Goal: Task Accomplishment & Management: Manage account settings

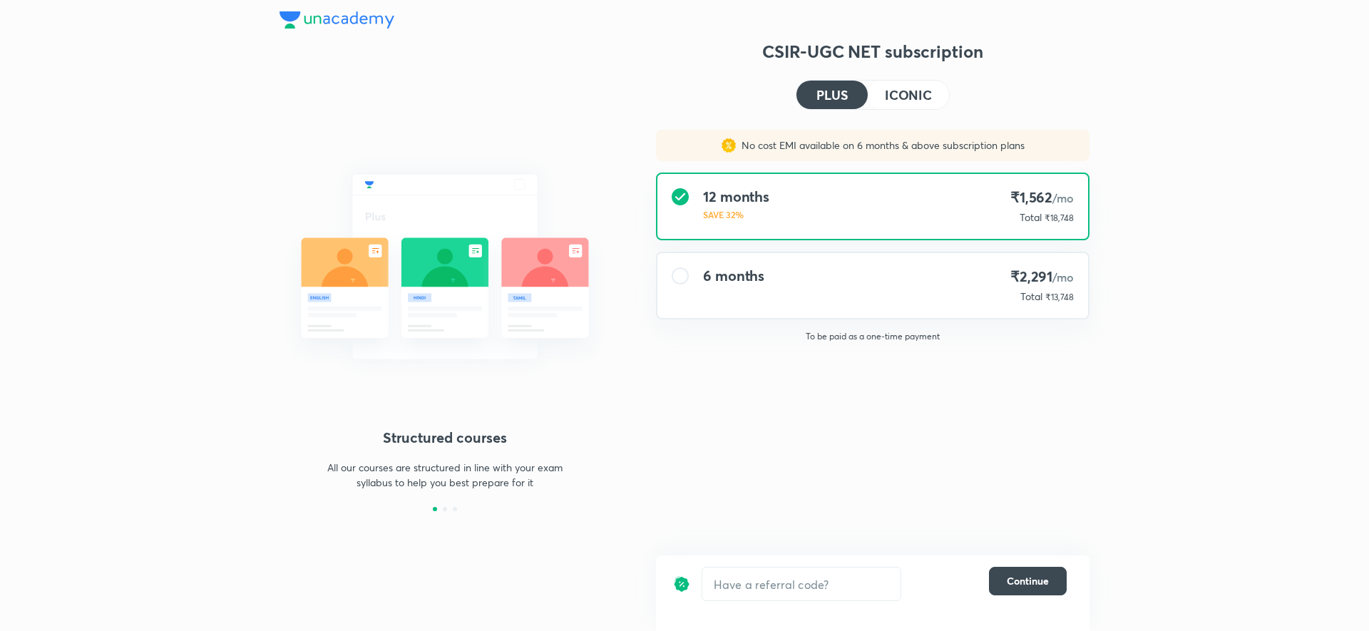
click at [920, 104] on button "ICONIC" at bounding box center [908, 95] width 81 height 29
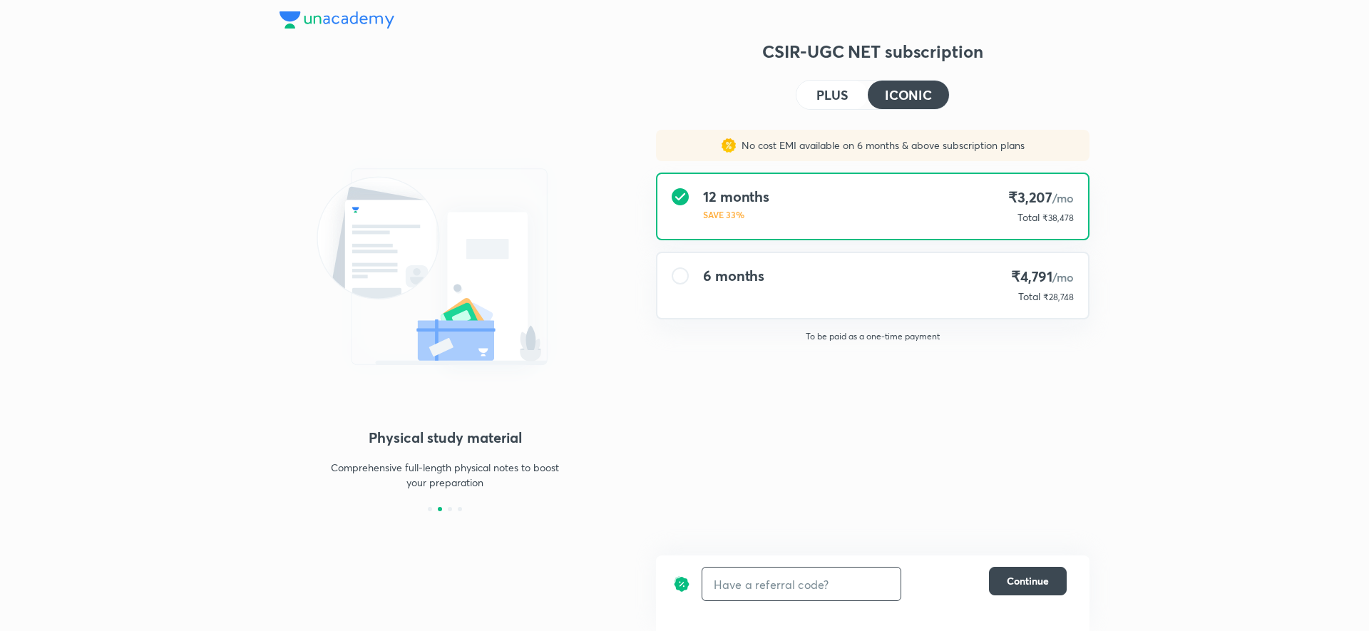
click at [791, 588] on input "text" at bounding box center [802, 585] width 198 height 34
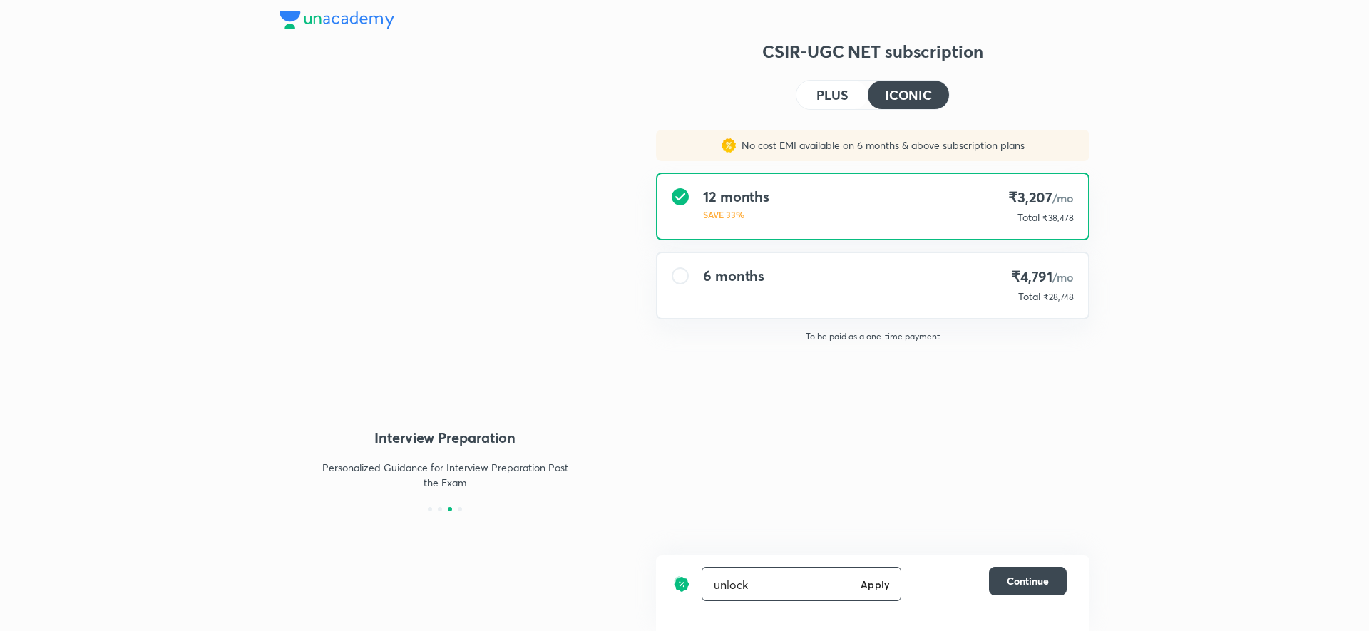
type input "unlock"
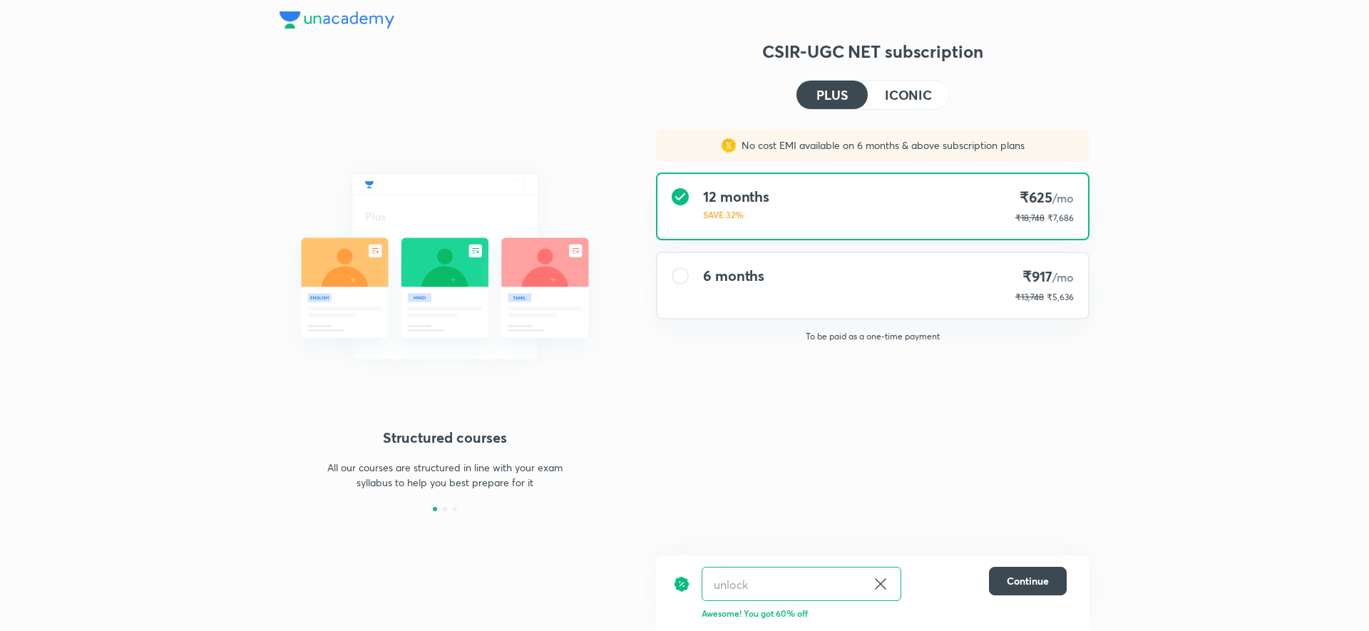
click at [916, 93] on h4 "ICONIC" at bounding box center [908, 94] width 47 height 13
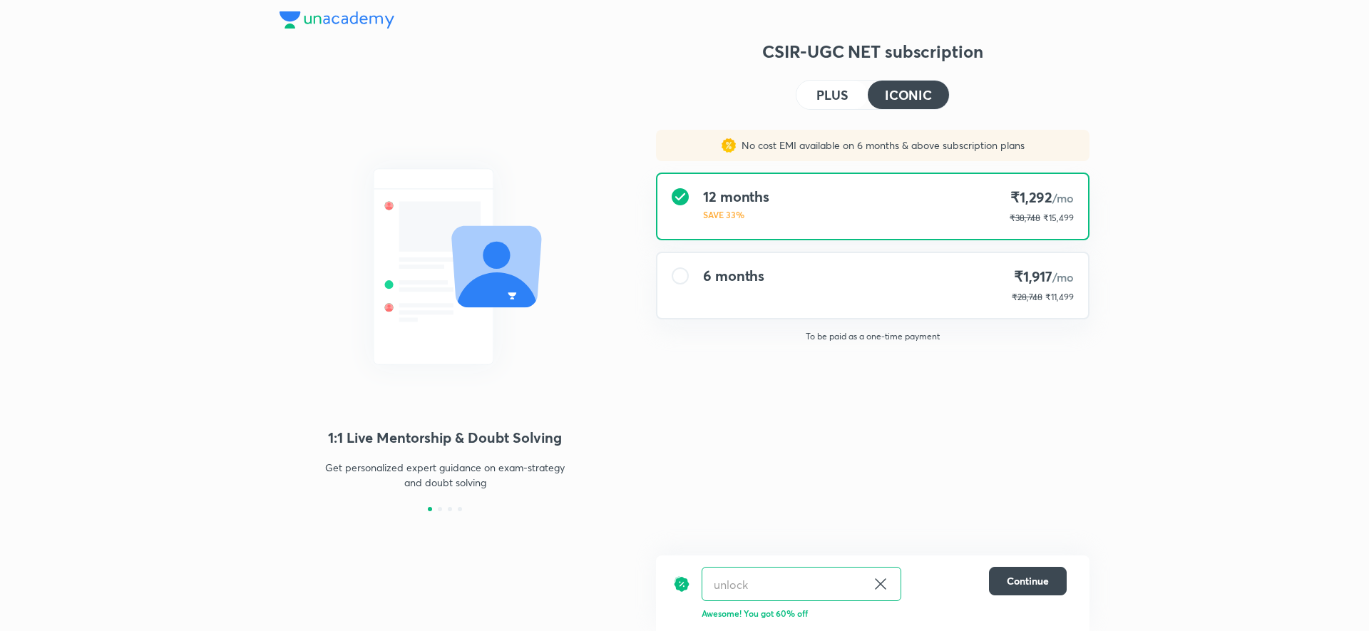
drag, startPoint x: 916, startPoint y: 93, endPoint x: 1047, endPoint y: 342, distance: 281.7
click at [1047, 342] on div "CSIR-UGC NET subscription PLUS ICONIC No cost EMI available on 6 months & above…" at bounding box center [873, 275] width 434 height 471
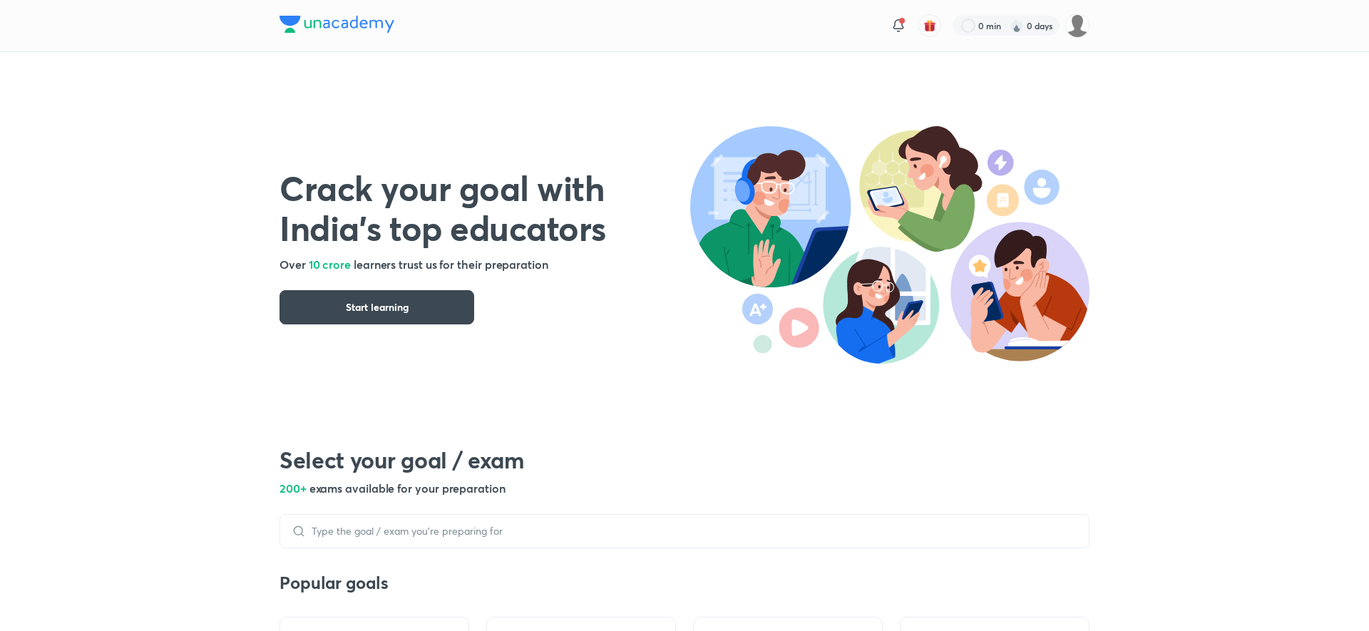
click at [359, 23] on img at bounding box center [337, 24] width 115 height 17
click at [1081, 33] on img at bounding box center [1078, 26] width 24 height 24
click at [294, 32] on img at bounding box center [337, 24] width 115 height 17
click at [1075, 25] on img at bounding box center [1078, 26] width 24 height 24
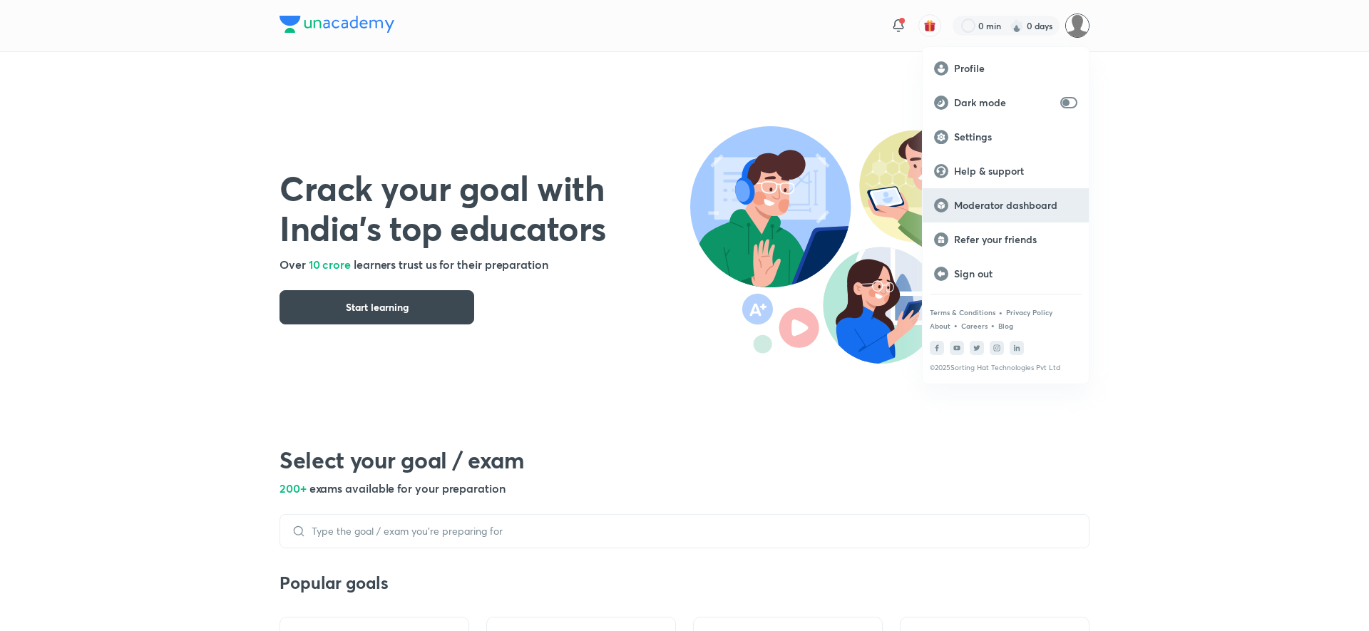
click at [1017, 208] on p "Moderator dashboard" at bounding box center [1015, 205] width 123 height 13
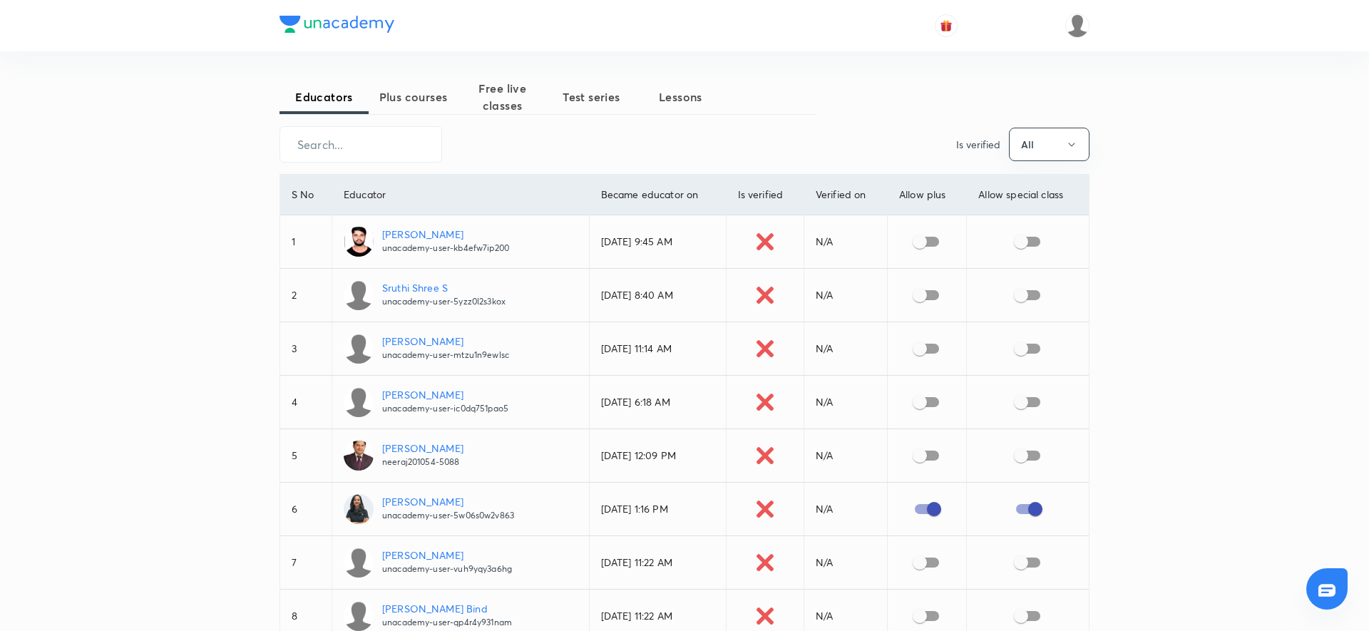
click at [432, 101] on span "Plus courses" at bounding box center [413, 96] width 89 height 17
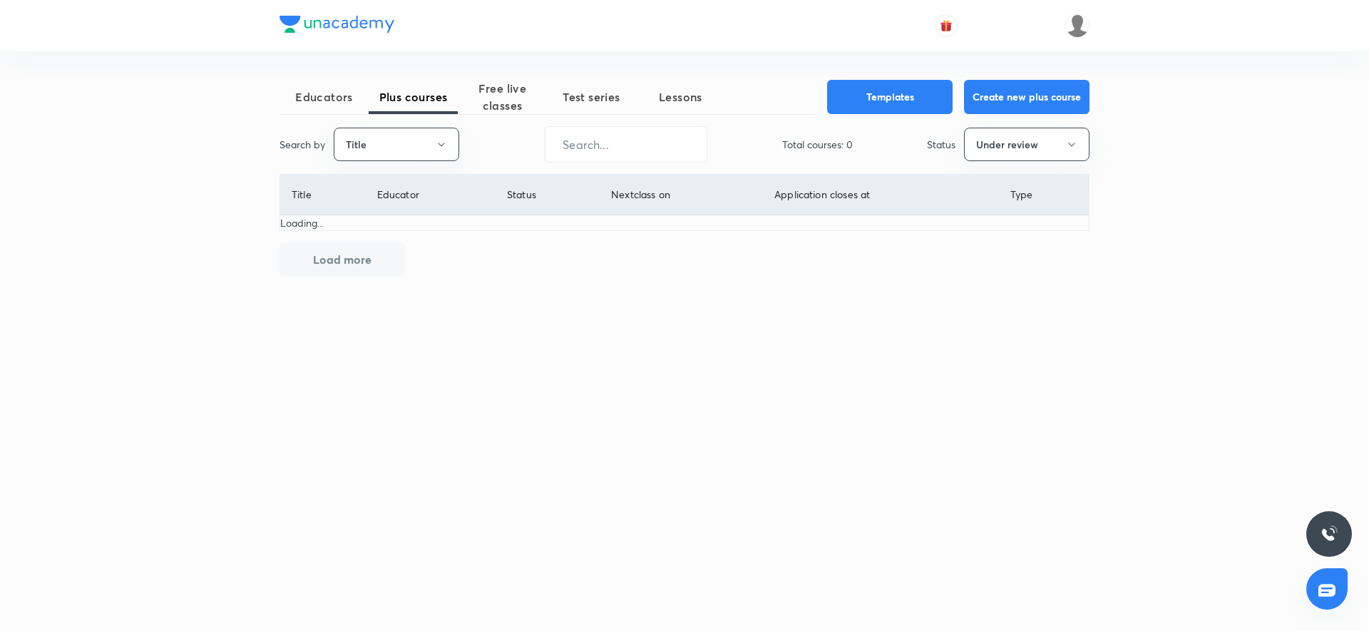
click at [369, 163] on div "Educators Plus courses Free live classes Test series Lessons Templates Create n…" at bounding box center [685, 244] width 810 height 329
click at [394, 137] on button "Title" at bounding box center [397, 145] width 126 height 34
click at [365, 206] on span "Username" at bounding box center [396, 213] width 107 height 15
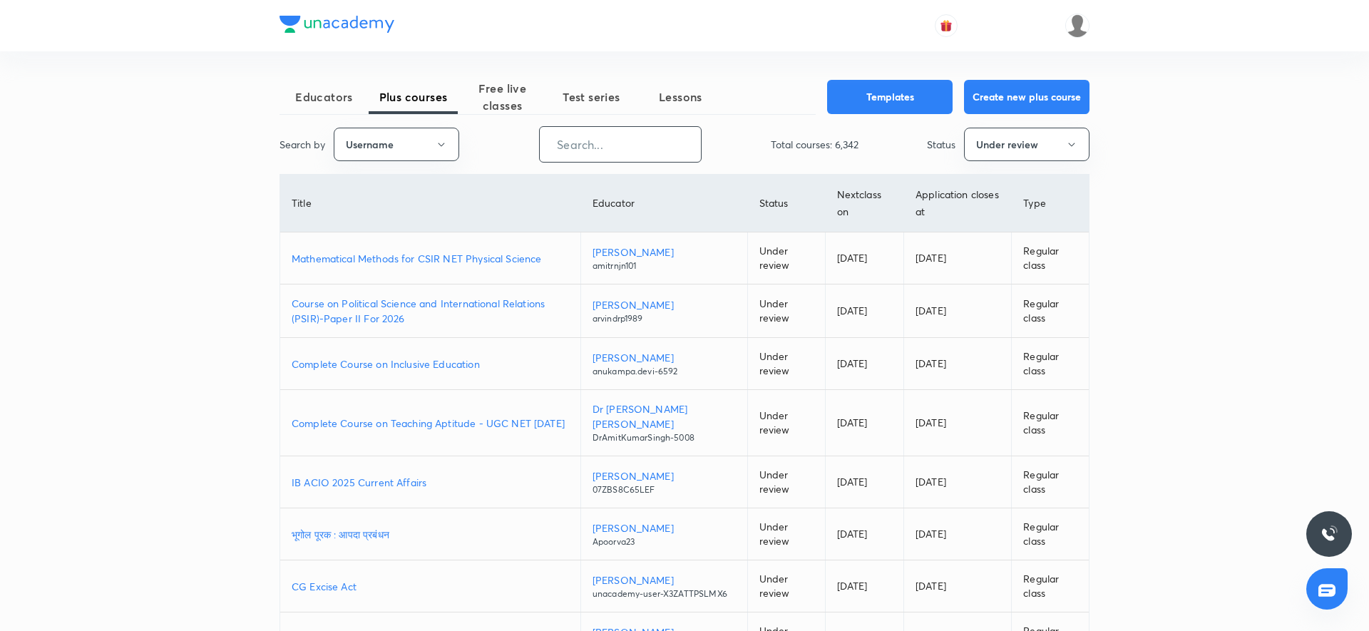
click at [628, 140] on input "text" at bounding box center [620, 144] width 161 height 36
paste input "unacademy-user-V3QNITWCJWYL"
type input "unacademy-user-V3QNITWCJWYL"
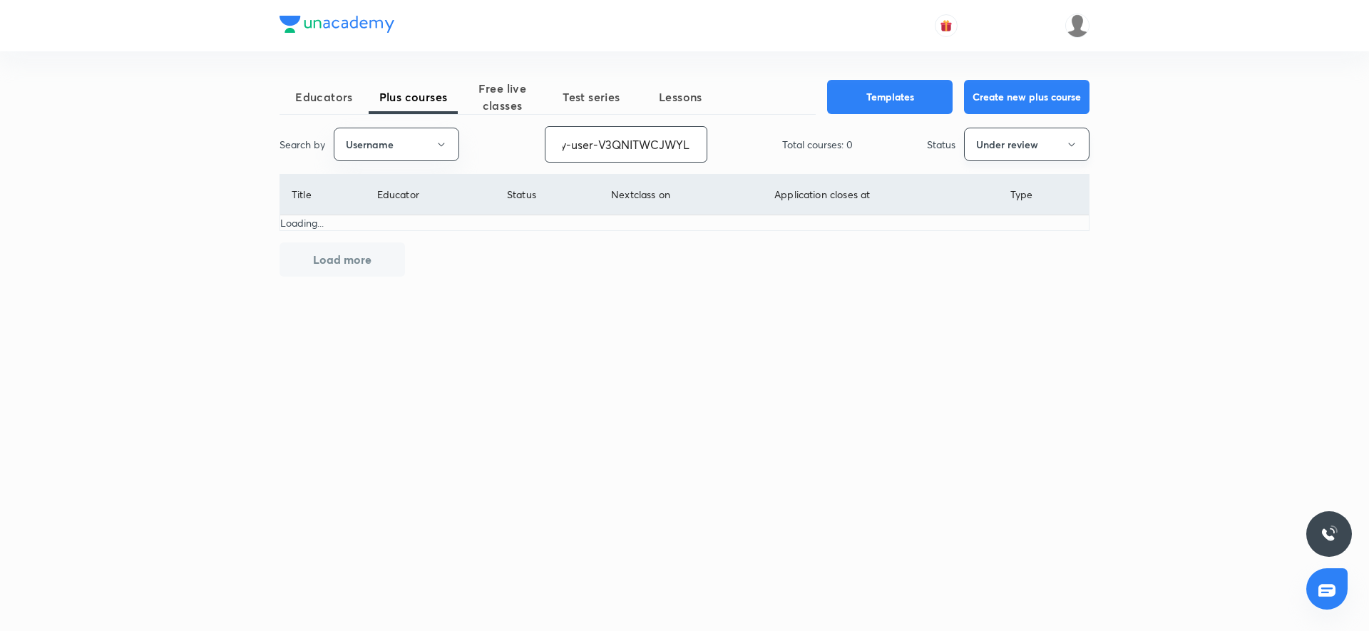
click at [1062, 141] on button "Under review" at bounding box center [1027, 145] width 126 height 34
click at [1004, 178] on li "All" at bounding box center [1027, 187] width 124 height 26
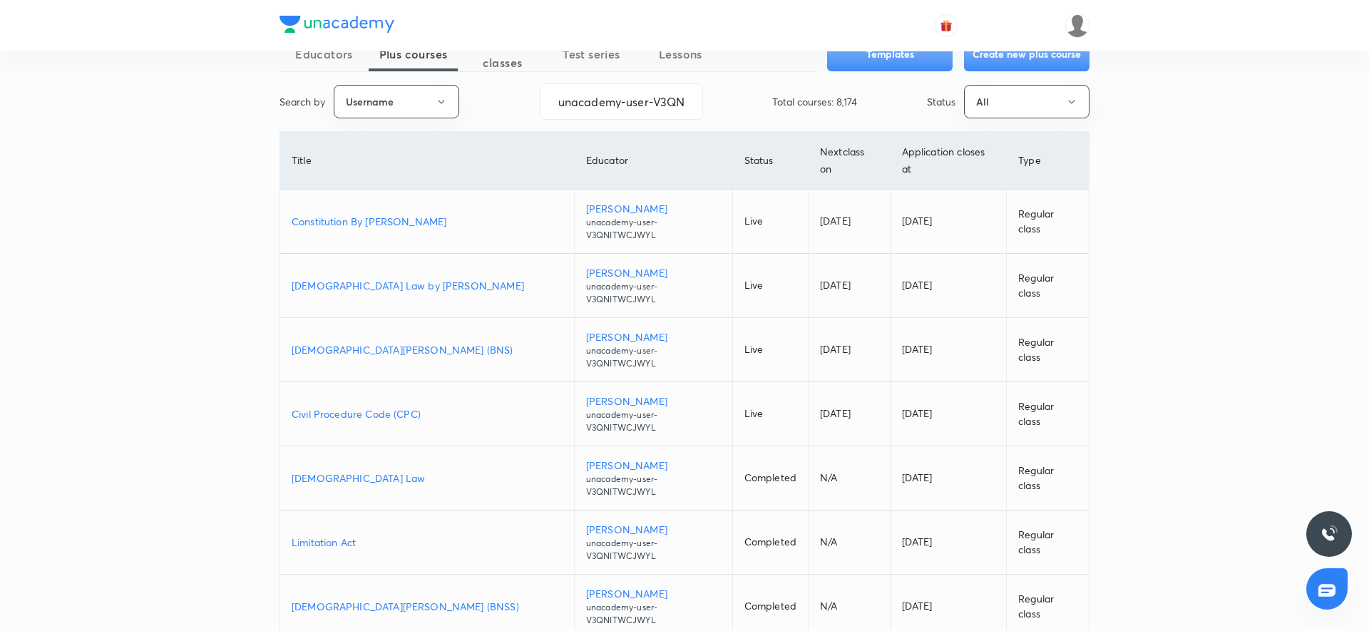
scroll to position [53, 0]
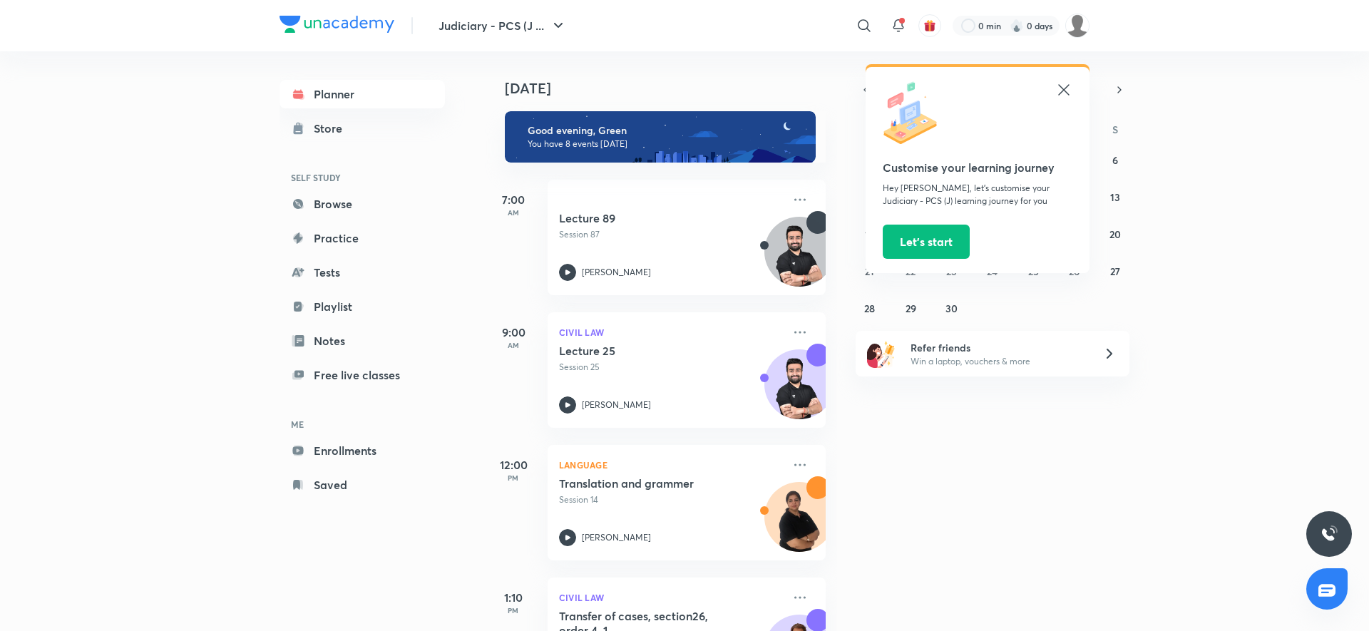
click at [1062, 91] on icon at bounding box center [1063, 89] width 11 height 11
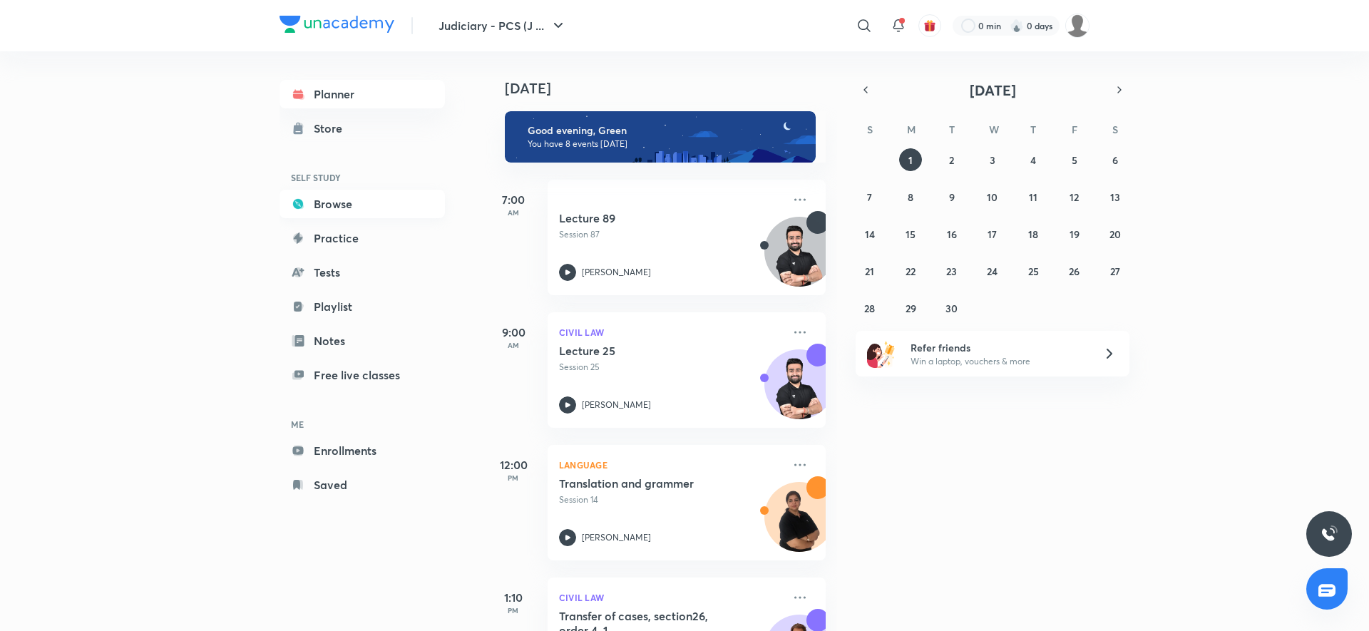
click at [349, 198] on link "Browse" at bounding box center [362, 204] width 165 height 29
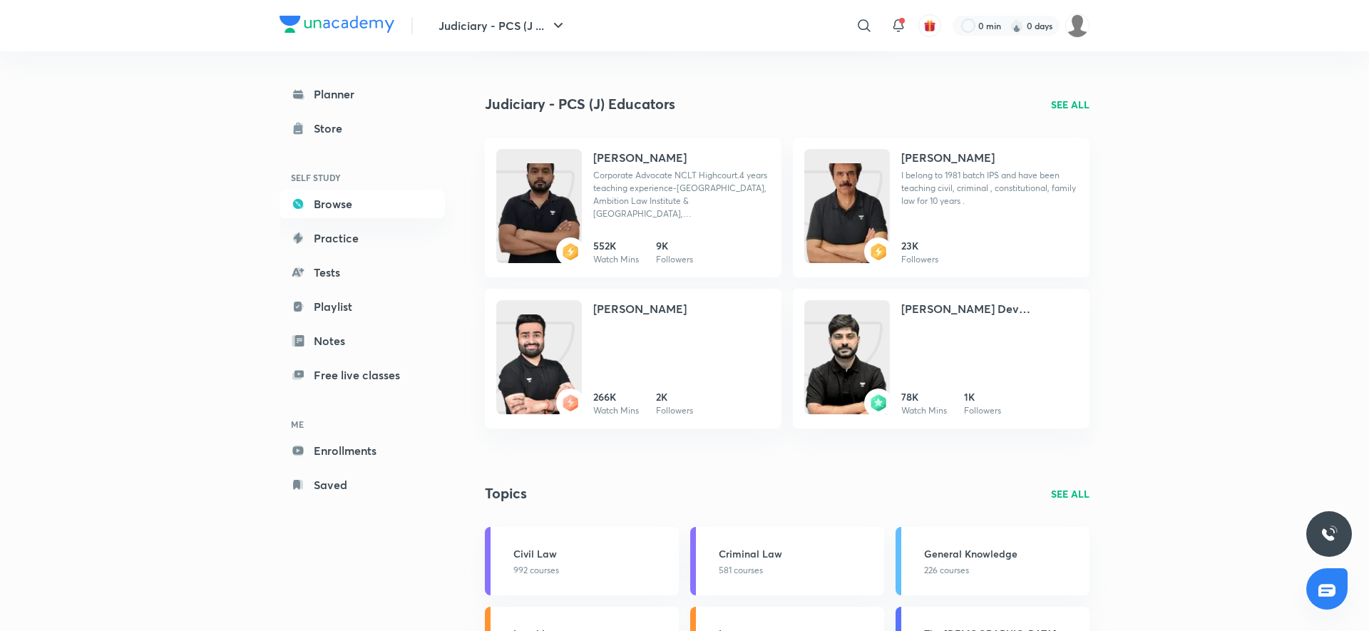
scroll to position [504, 0]
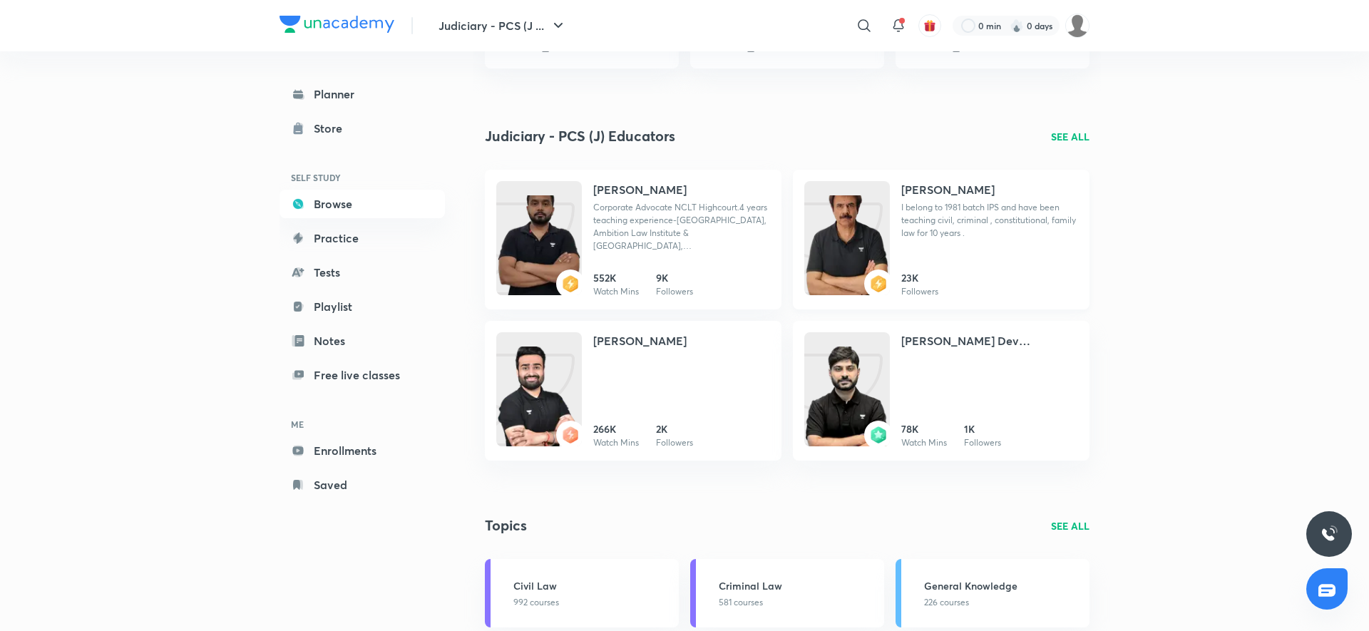
click at [967, 218] on p "I belong to 1981 batch IPS and have been teaching civil, criminal , constitutio…" at bounding box center [989, 220] width 177 height 39
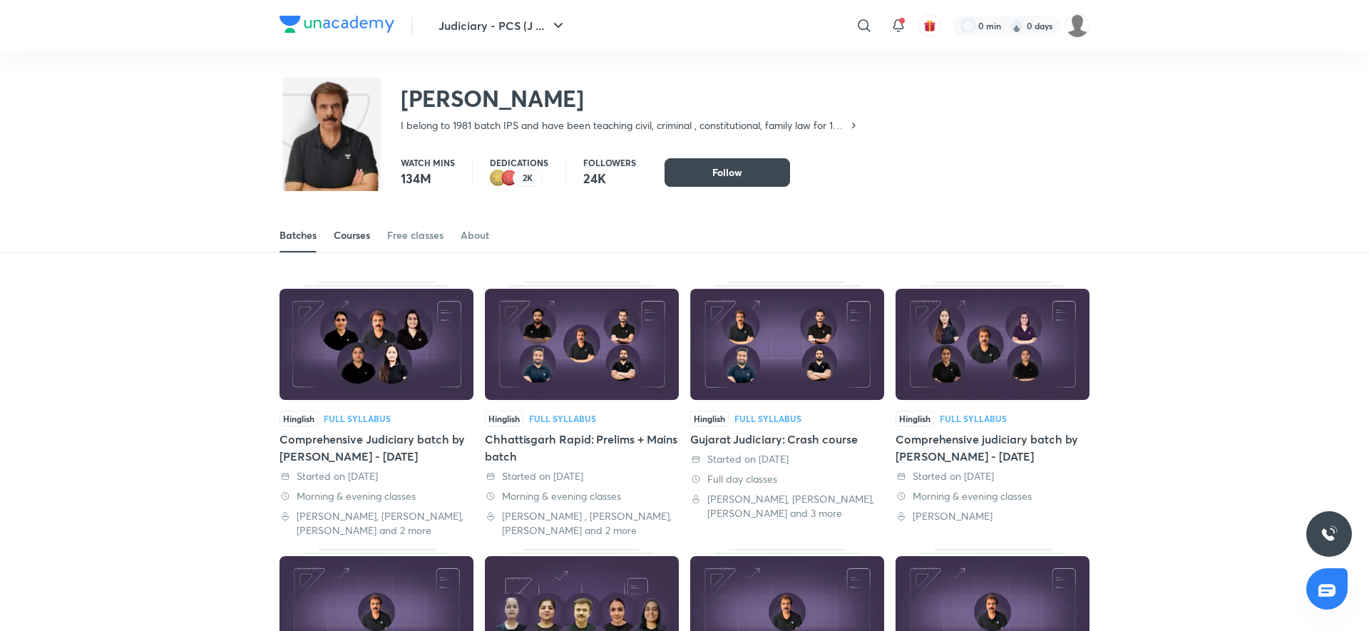
click at [354, 240] on div "Courses" at bounding box center [352, 235] width 36 height 14
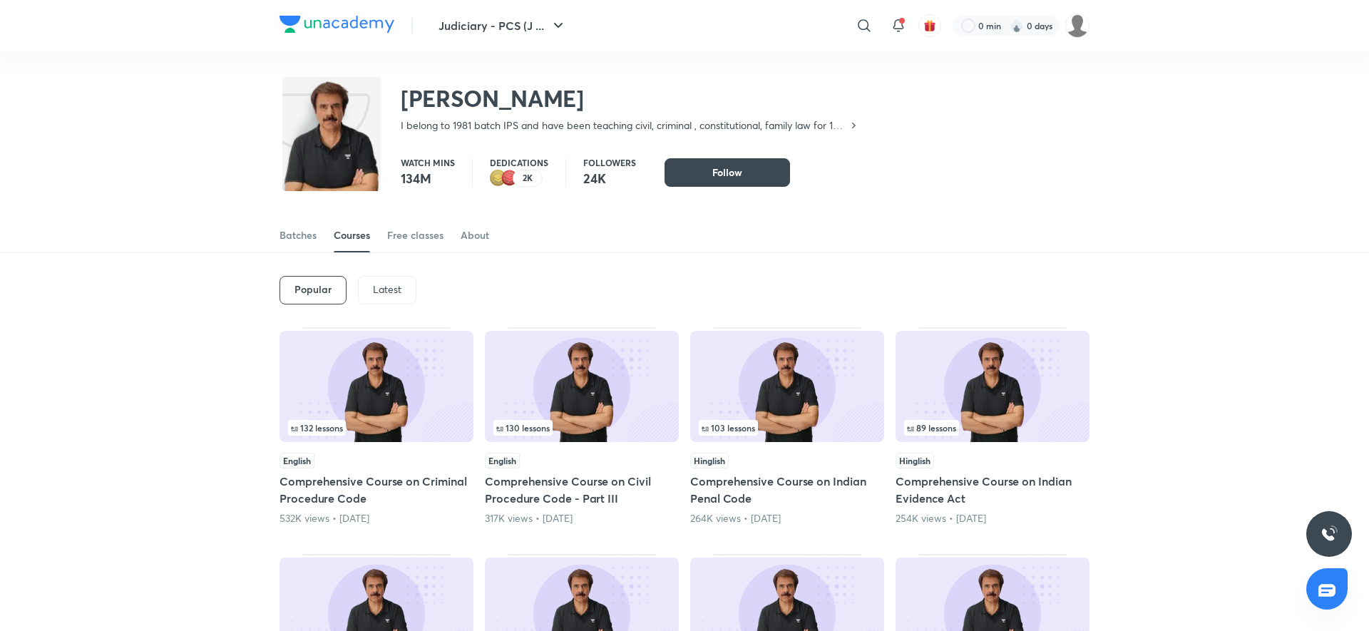
click at [402, 295] on div "Latest" at bounding box center [387, 290] width 58 height 29
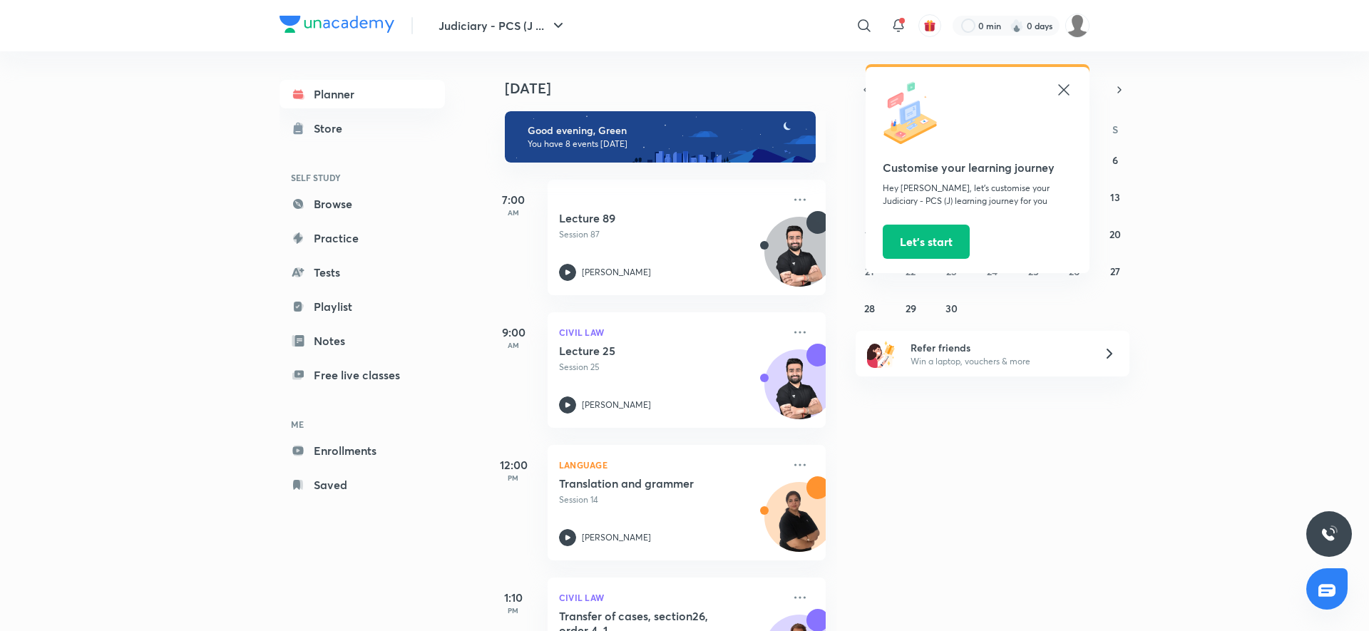
click at [1066, 88] on icon at bounding box center [1063, 89] width 11 height 11
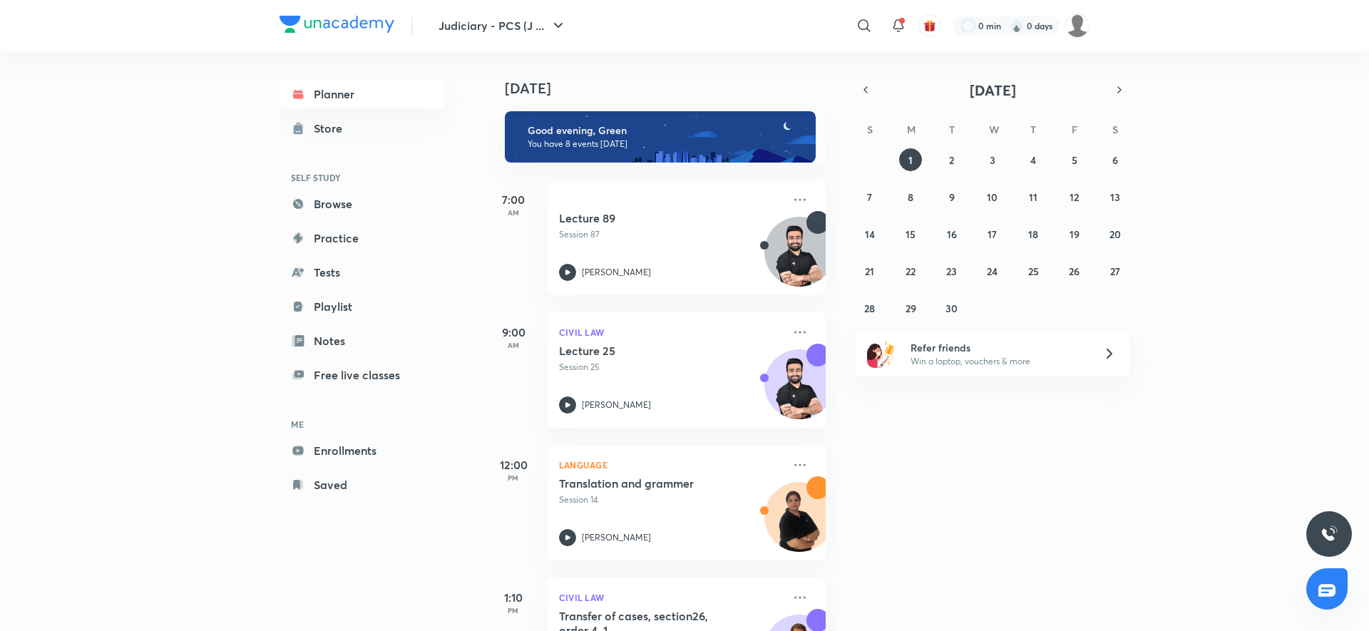
click at [1090, 27] on header "Judiciary - PCS (J ... ​ 0 min 0 days" at bounding box center [684, 25] width 1369 height 51
click at [1082, 30] on img at bounding box center [1078, 26] width 24 height 24
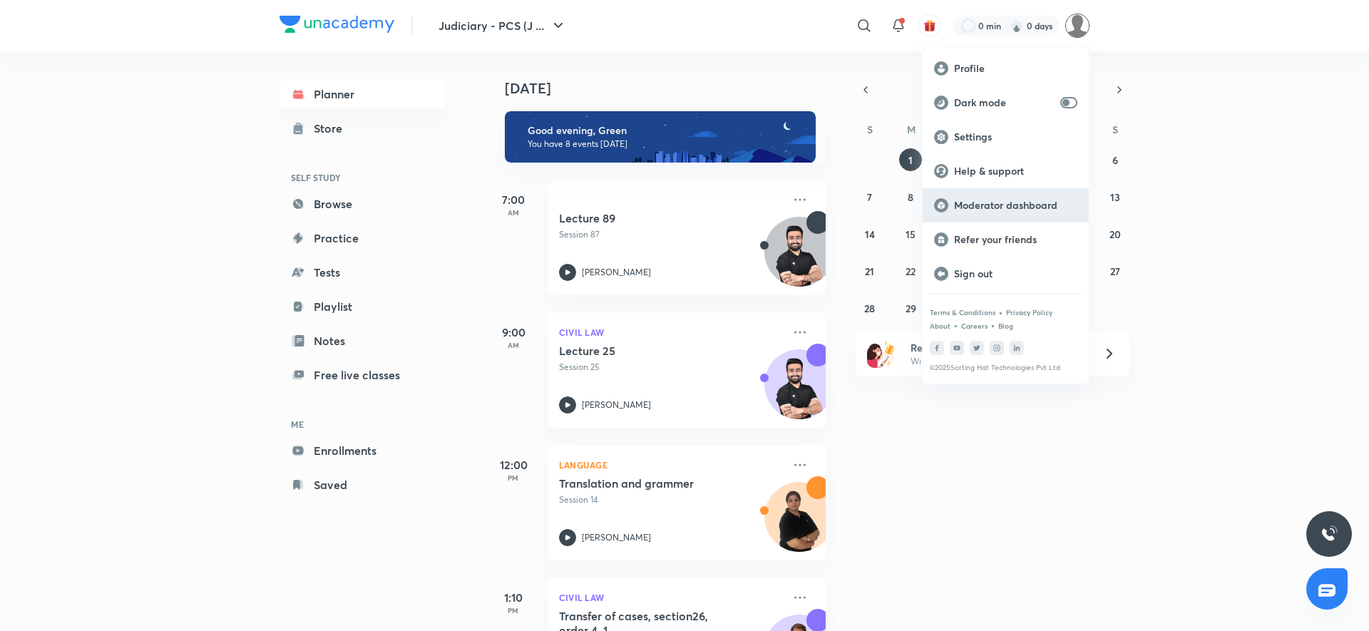
click at [1019, 213] on div "Moderator dashboard" at bounding box center [1006, 205] width 166 height 34
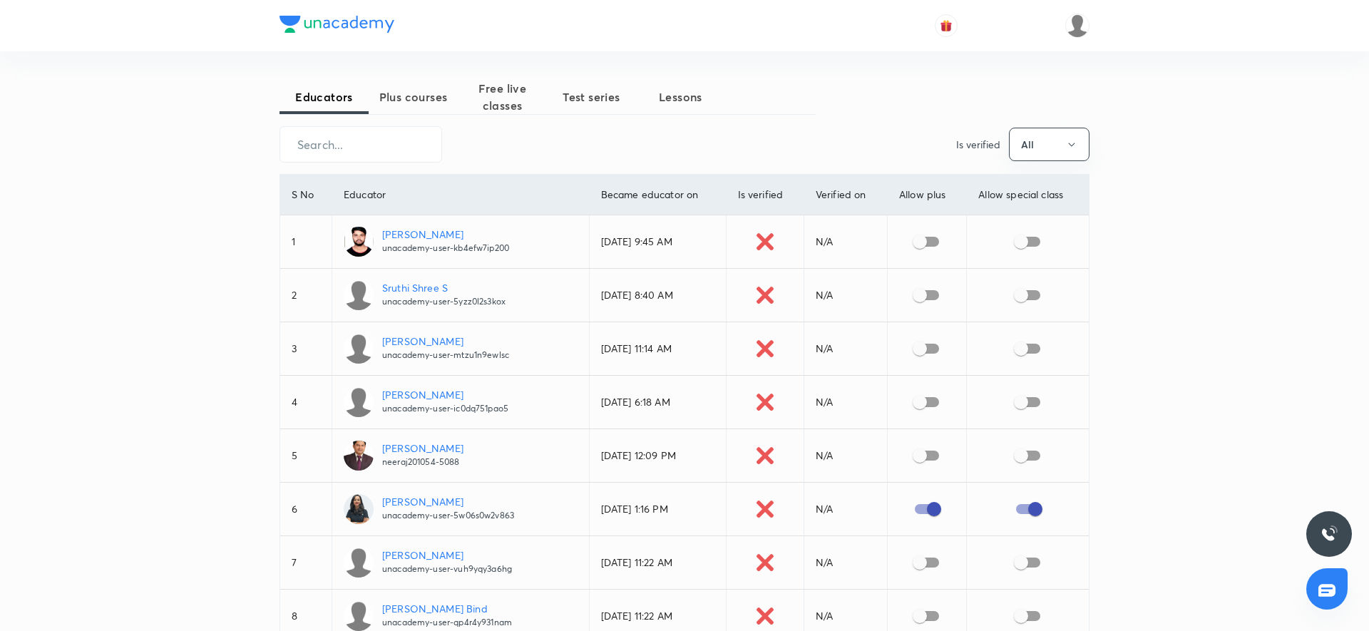
click at [404, 88] on span "Plus courses" at bounding box center [413, 96] width 89 height 17
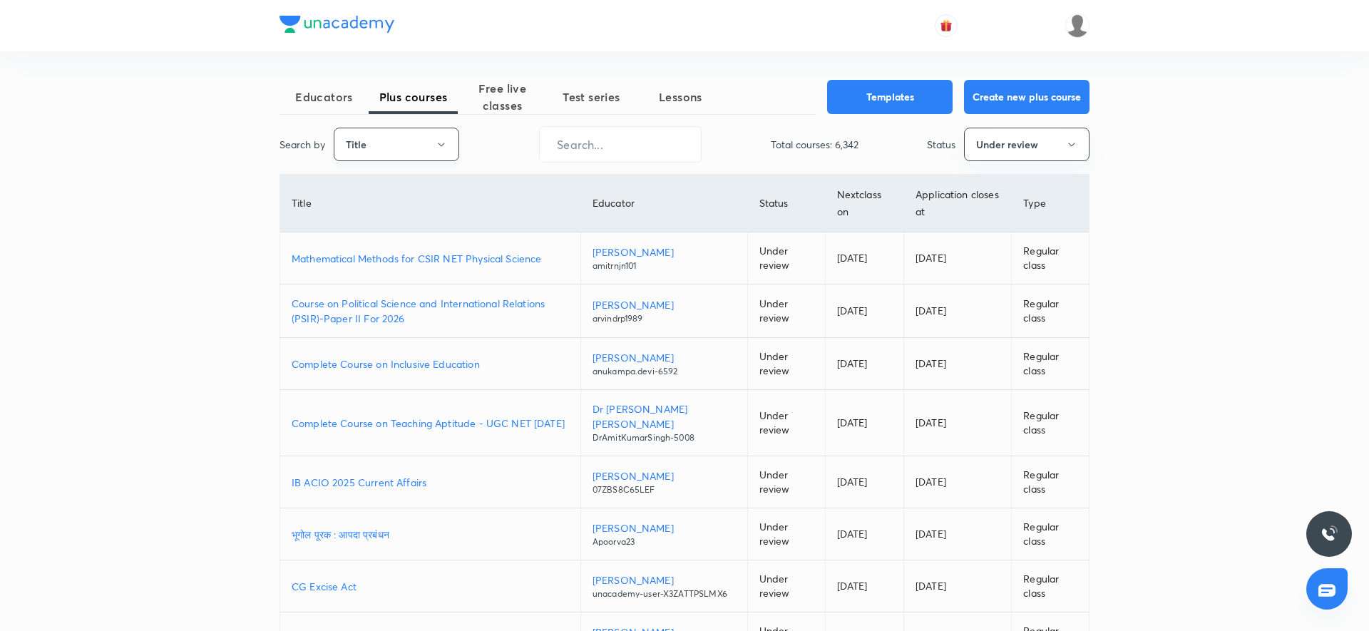
click at [415, 140] on button "Title" at bounding box center [397, 145] width 126 height 34
click at [399, 217] on span "Username" at bounding box center [396, 213] width 107 height 15
click at [569, 155] on input "text" at bounding box center [620, 144] width 161 height 36
paste input "unacademy-user-V3QNITWCJWYL"
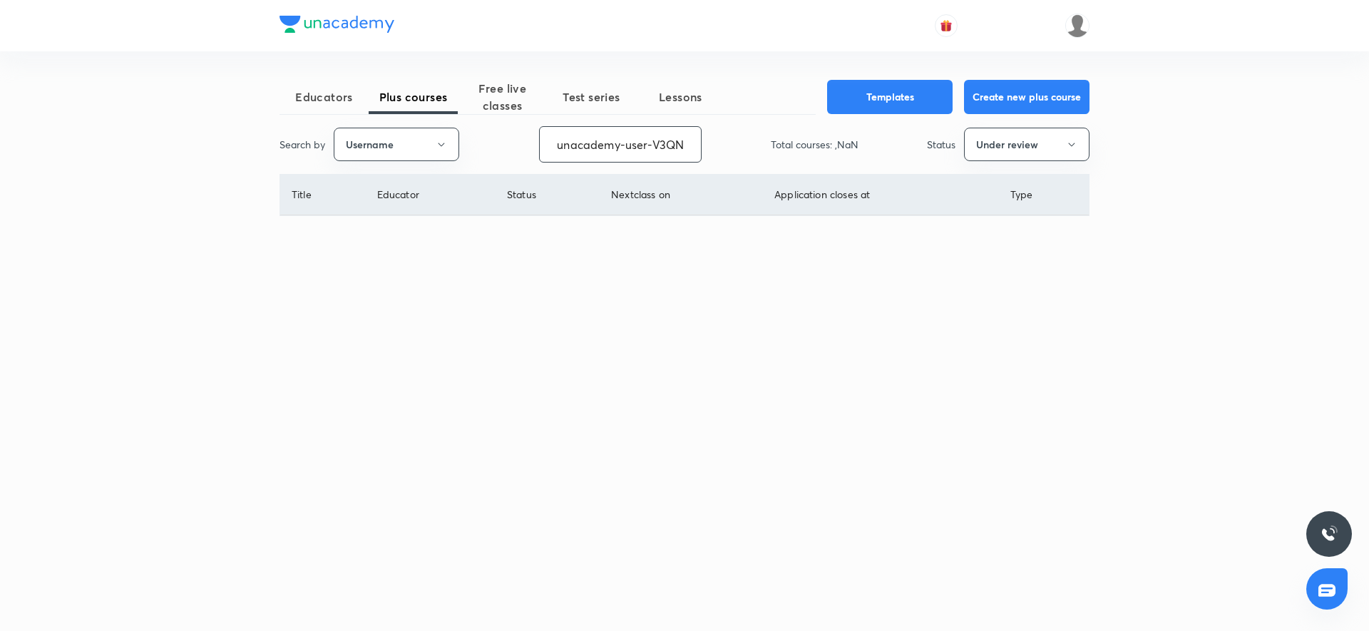
scroll to position [0, 63]
type input "unacademy-user-V3QNITWCJWYL"
click at [1049, 152] on button "Under review" at bounding box center [1027, 145] width 126 height 34
click at [992, 181] on span "All" at bounding box center [1027, 187] width 107 height 15
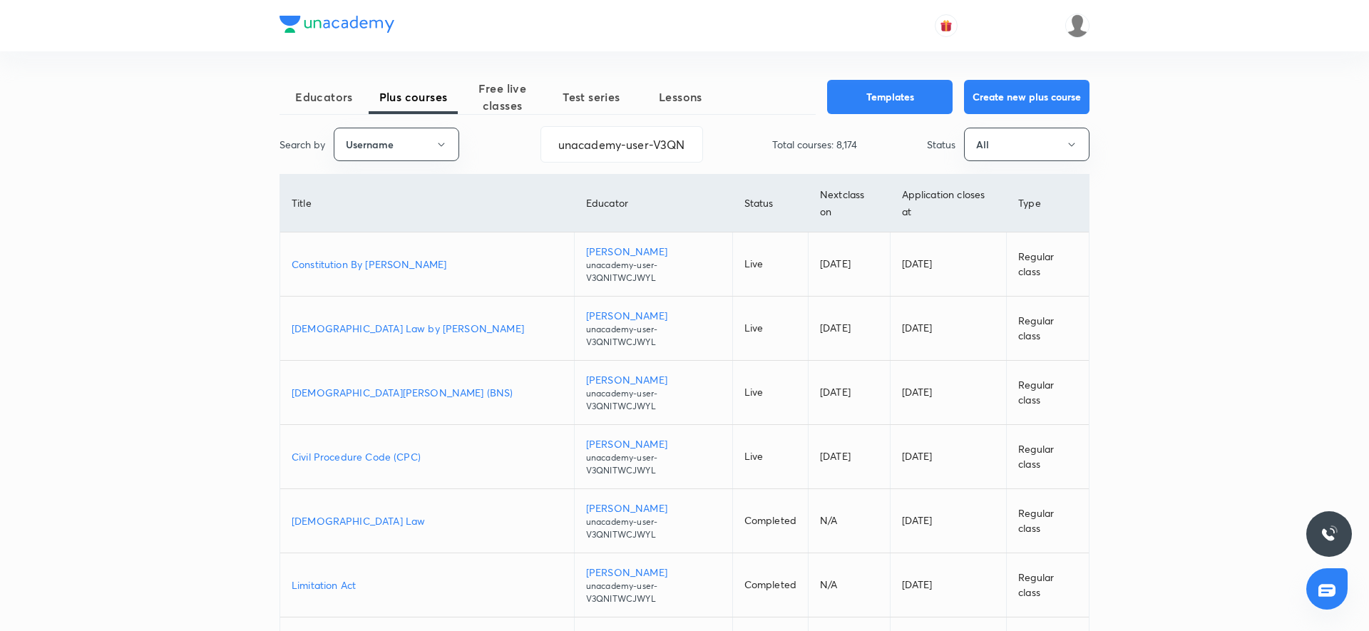
scroll to position [166, 0]
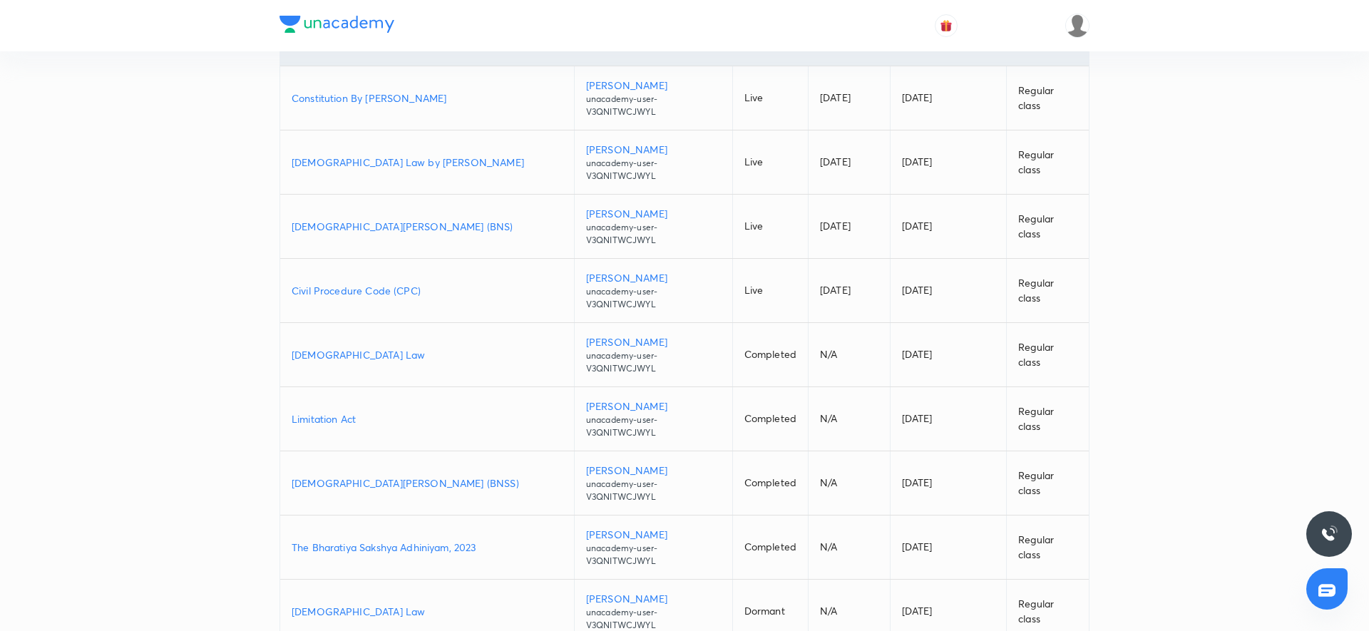
click at [441, 516] on td "The Bharatiya Sakshya Adhiniyam, 2023" at bounding box center [427, 548] width 294 height 64
click at [449, 540] on p "The Bharatiya Sakshya Adhiniyam, 2023" at bounding box center [427, 547] width 271 height 15
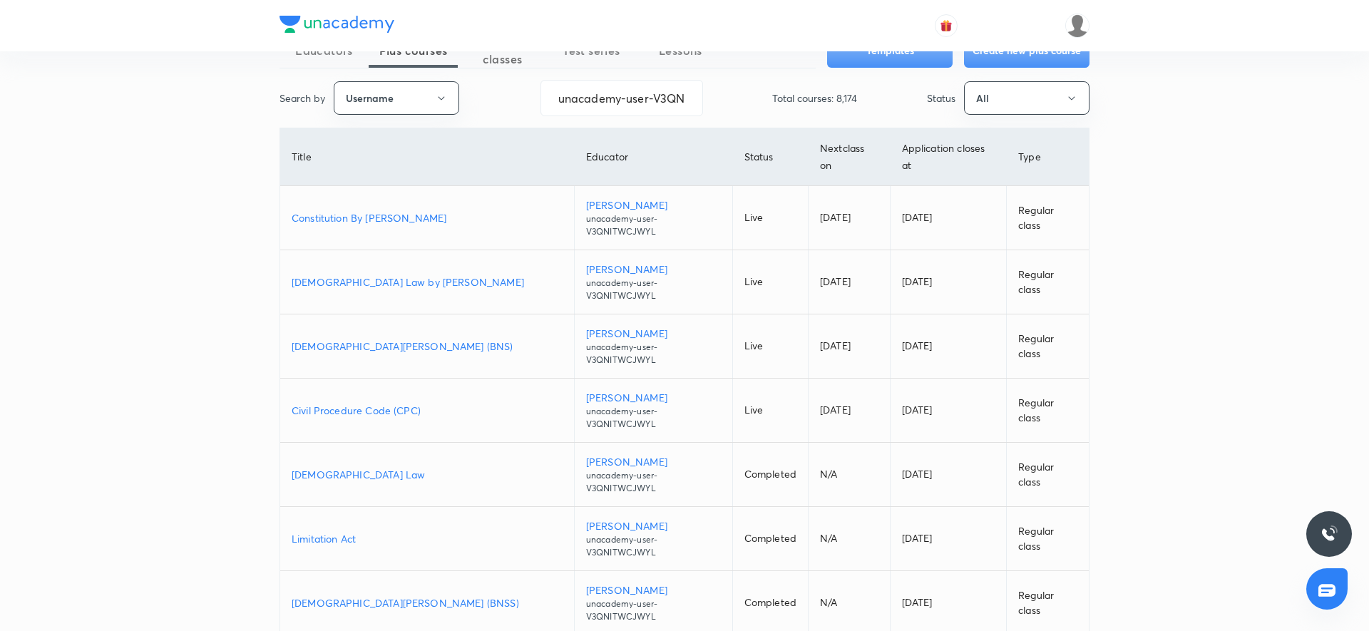
scroll to position [51, 0]
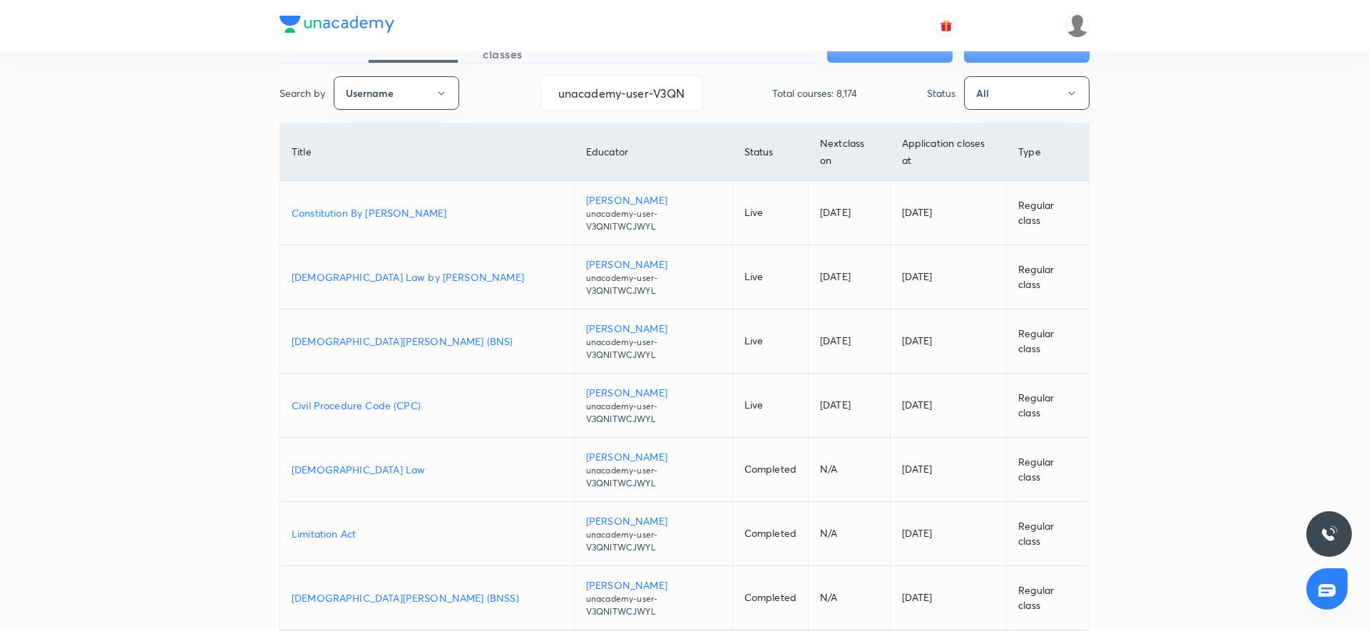
click at [401, 591] on p "Bharatiya Nagarik Suraksha Sanhita (BNSS)" at bounding box center [427, 598] width 271 height 15
click at [351, 270] on p "Muslim Law by Anil Khanna" at bounding box center [427, 277] width 271 height 15
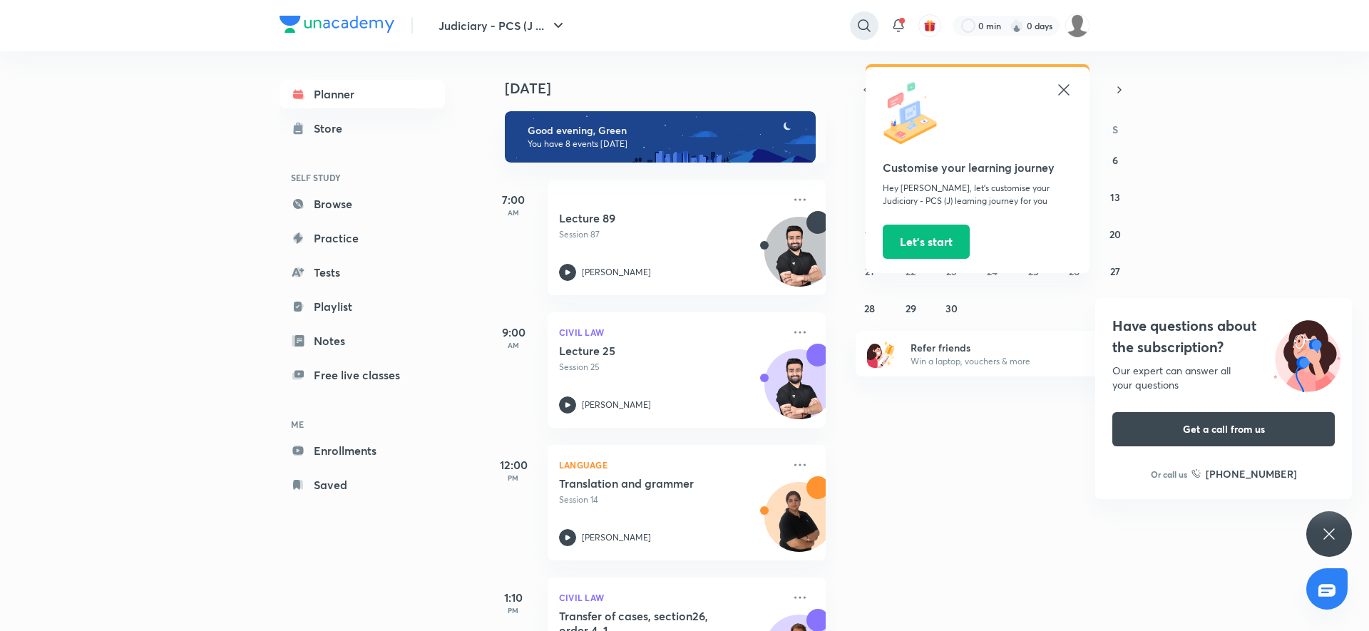
click at [875, 30] on div at bounding box center [864, 25] width 29 height 29
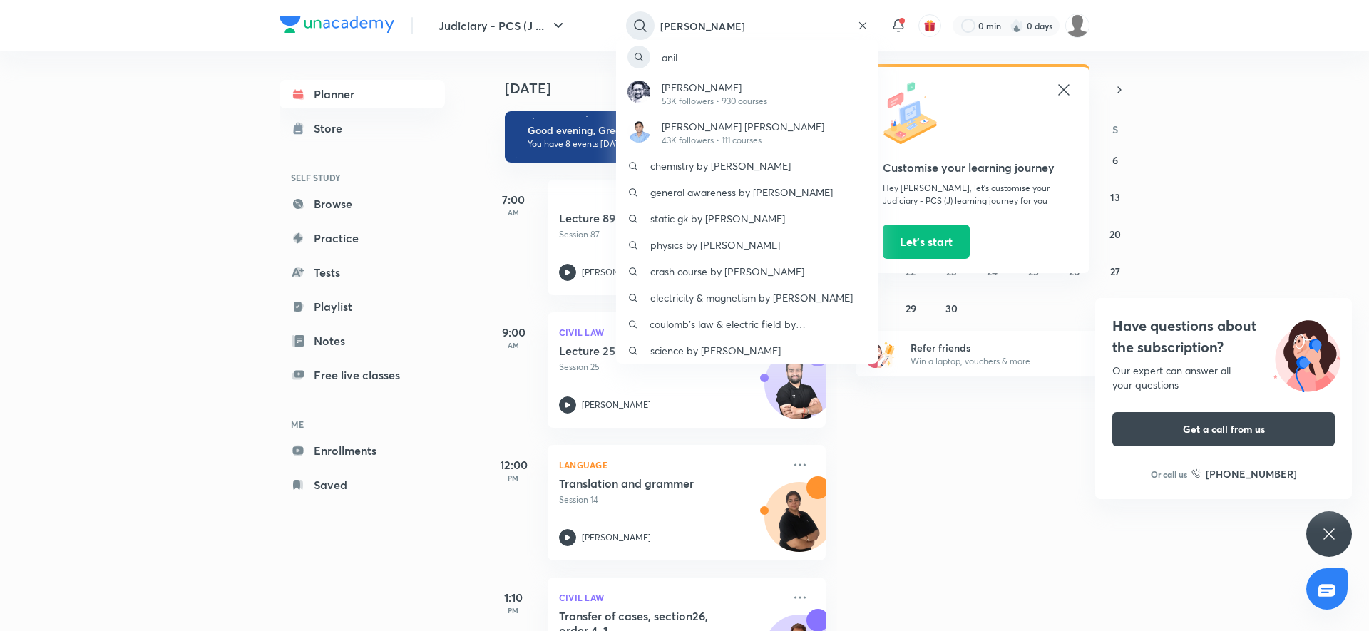
type input "[PERSON_NAME]"
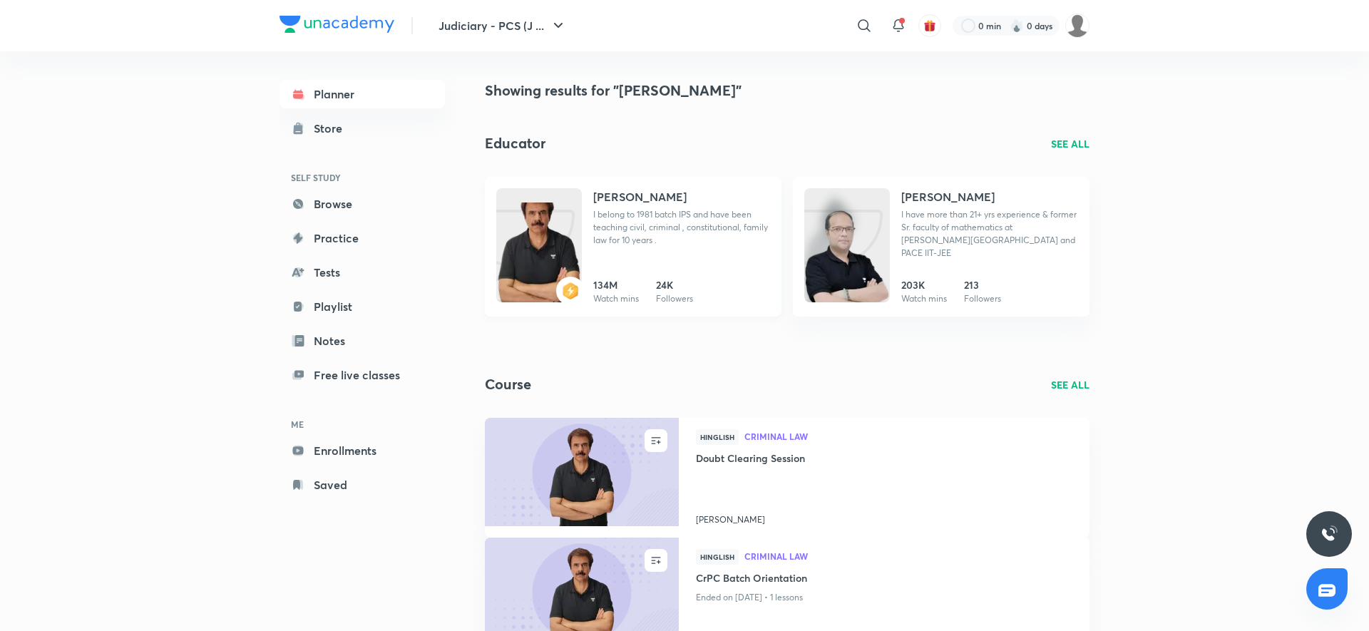
click at [653, 255] on div "Anil Khanna I belong to 1981 batch IPS and have been teaching civil, criminal ,…" at bounding box center [681, 223] width 177 height 70
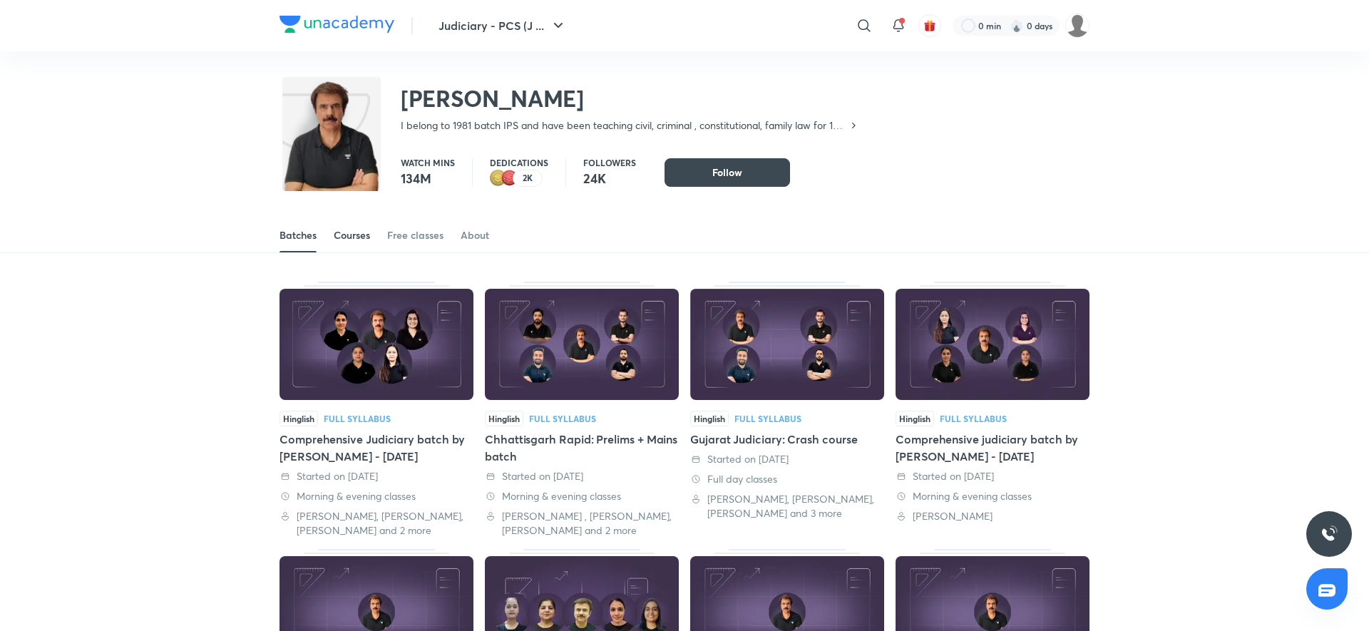
click at [337, 240] on div "Courses" at bounding box center [352, 235] width 36 height 14
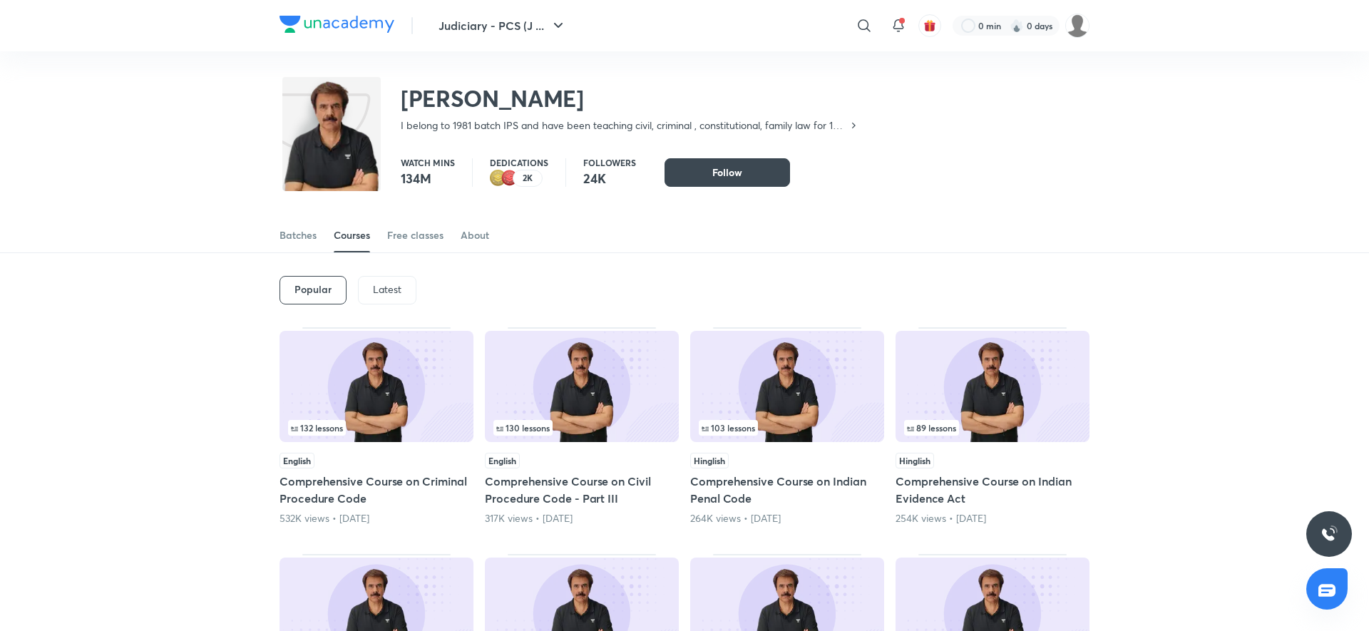
click at [386, 289] on p "Latest" at bounding box center [387, 289] width 29 height 11
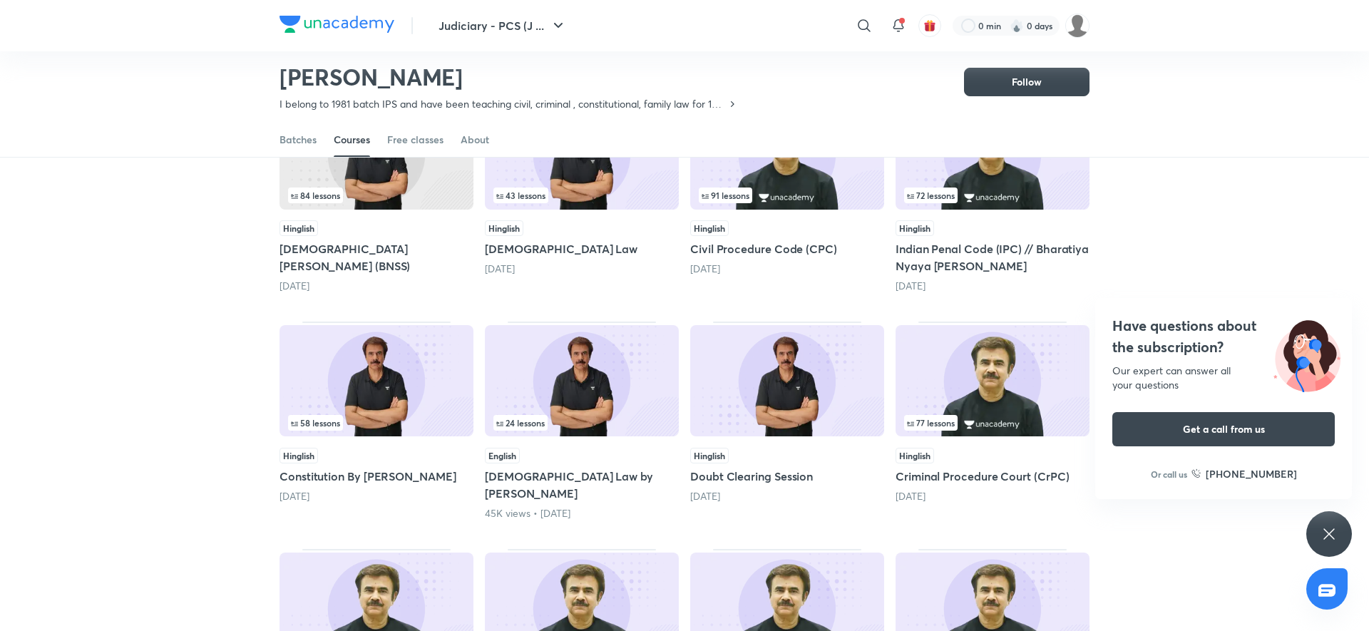
scroll to position [227, 0]
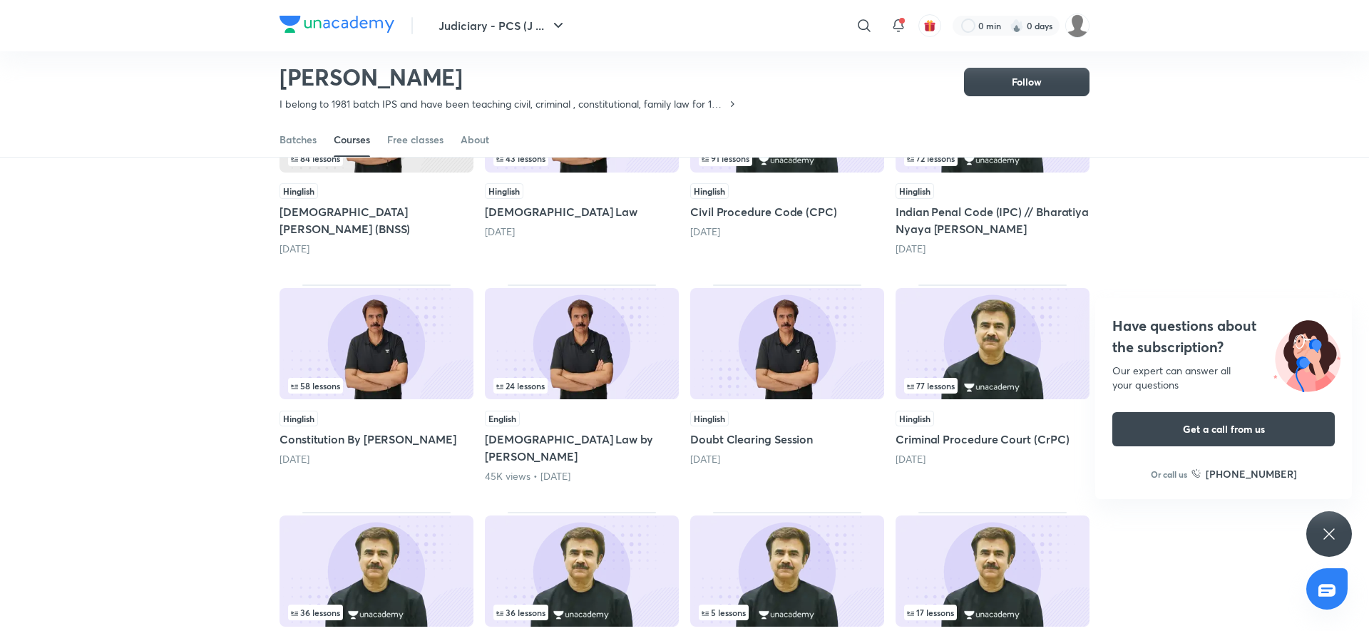
click at [1327, 533] on icon at bounding box center [1329, 533] width 11 height 11
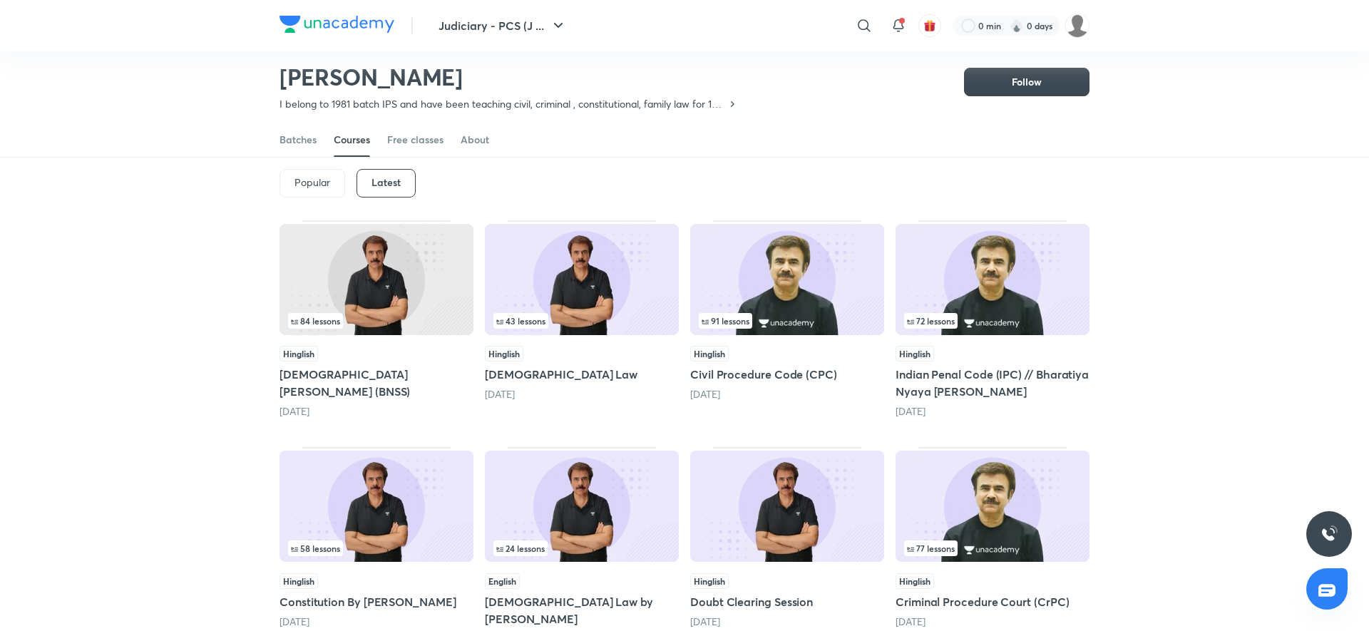
scroll to position [0, 0]
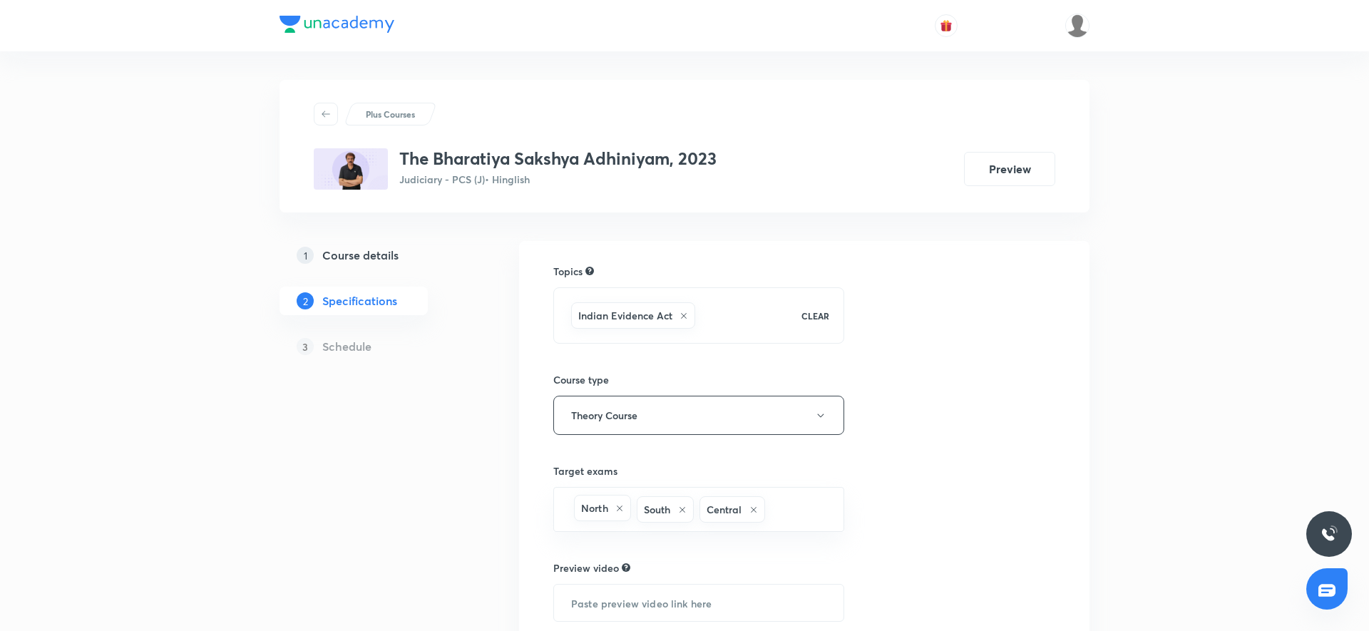
click at [377, 250] on h5 "Course details" at bounding box center [360, 255] width 76 height 17
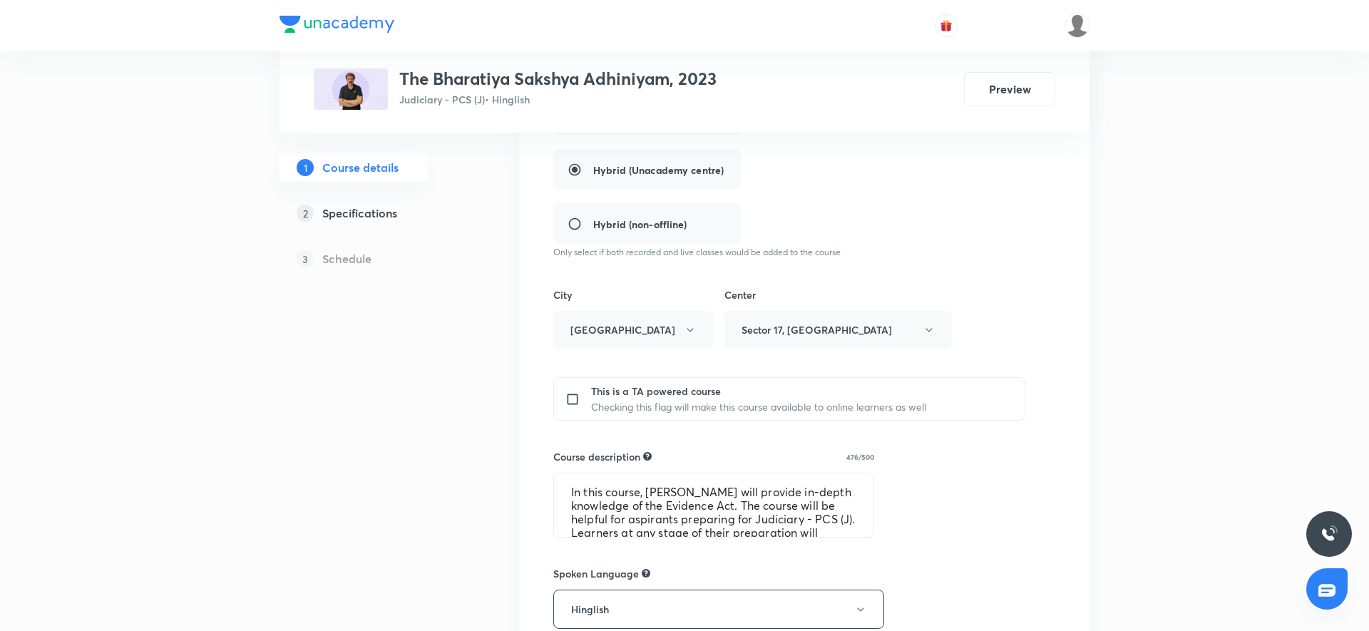
scroll to position [372, 0]
click at [571, 402] on input "checkbox" at bounding box center [576, 400] width 20 height 31
checkbox input "true"
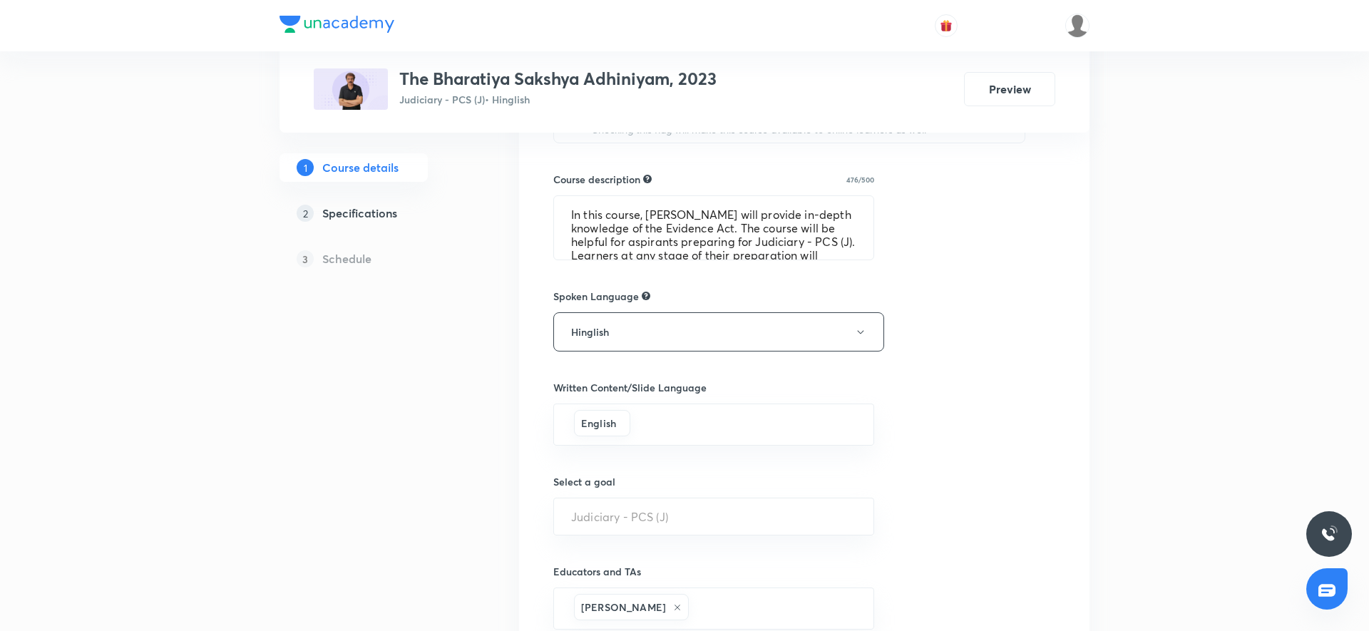
scroll to position [776, 0]
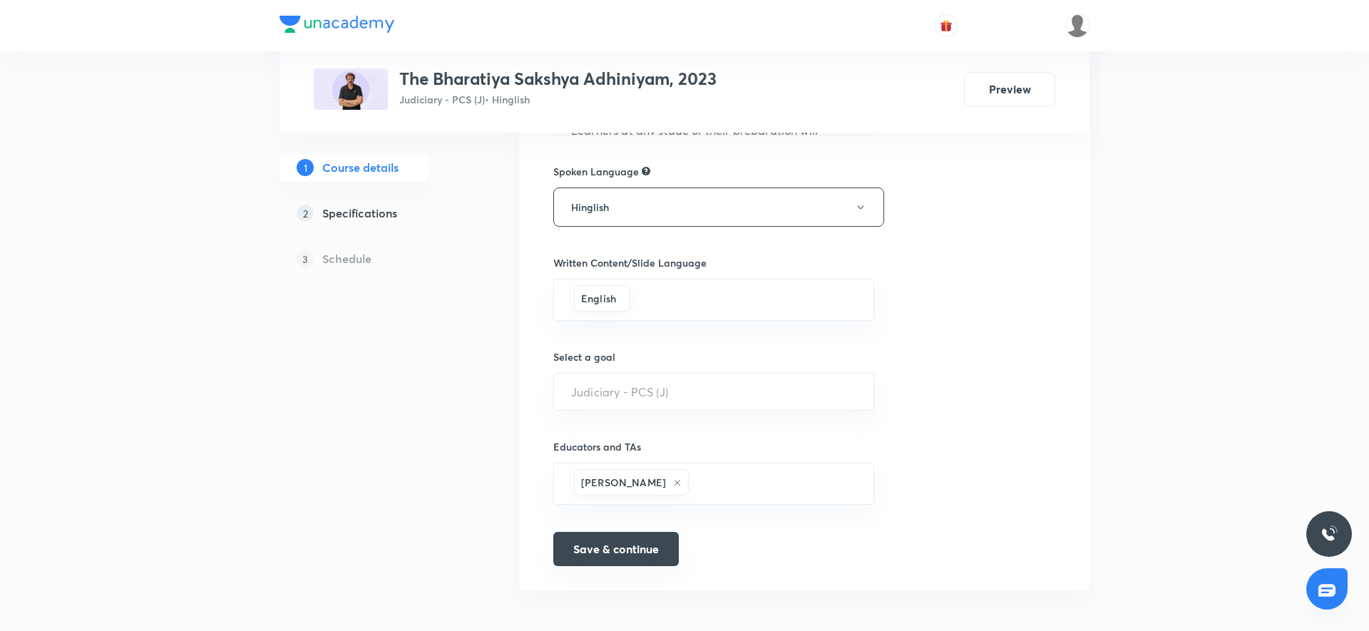
click at [635, 540] on button "Save & continue" at bounding box center [616, 549] width 126 height 34
click at [785, 479] on input "text" at bounding box center [774, 484] width 165 height 26
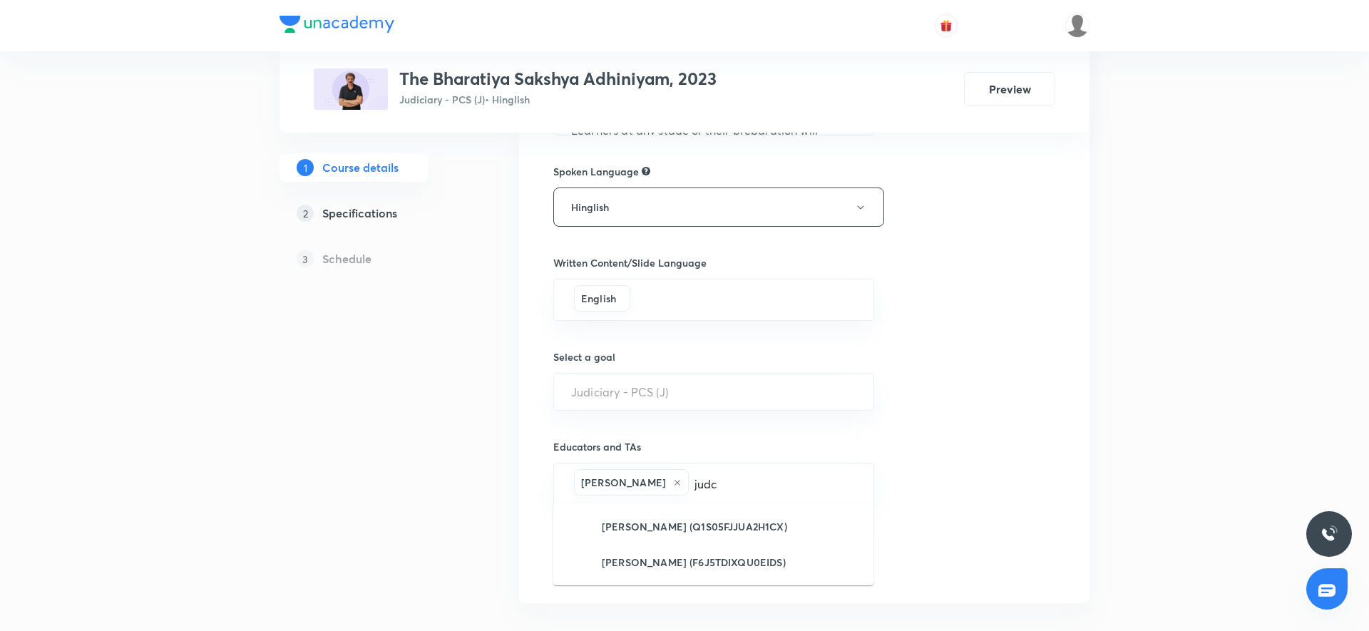
type input "judc"
type input "j"
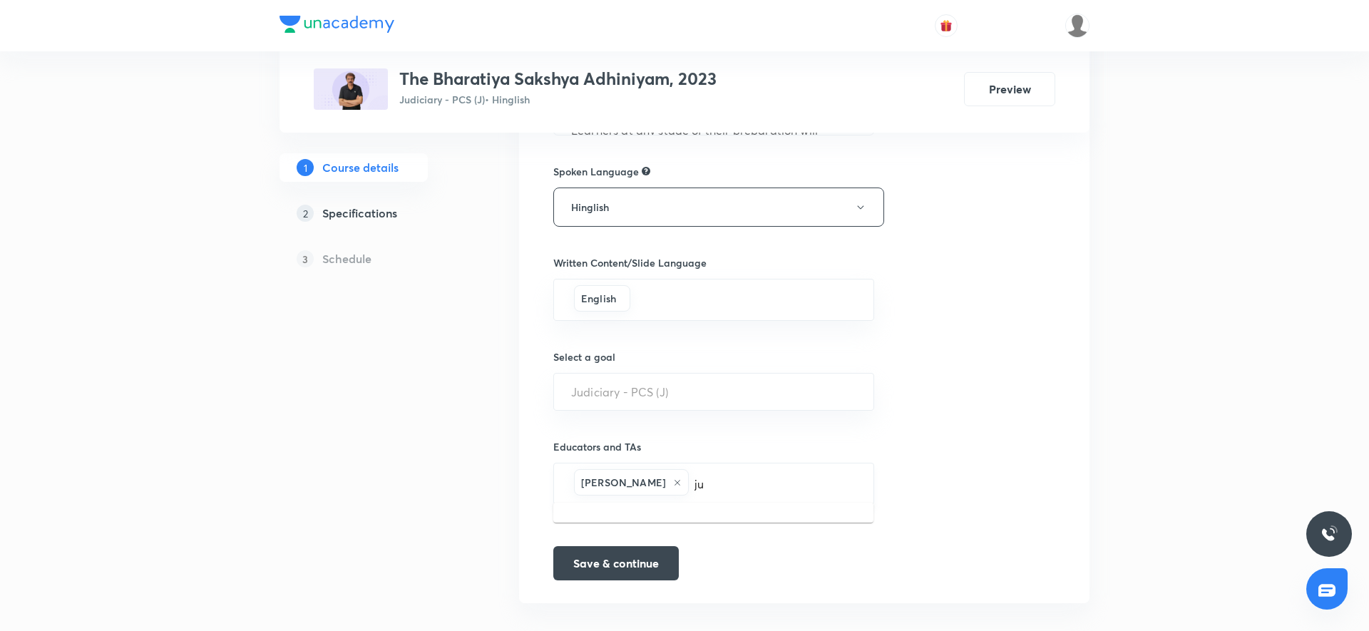
type input "j"
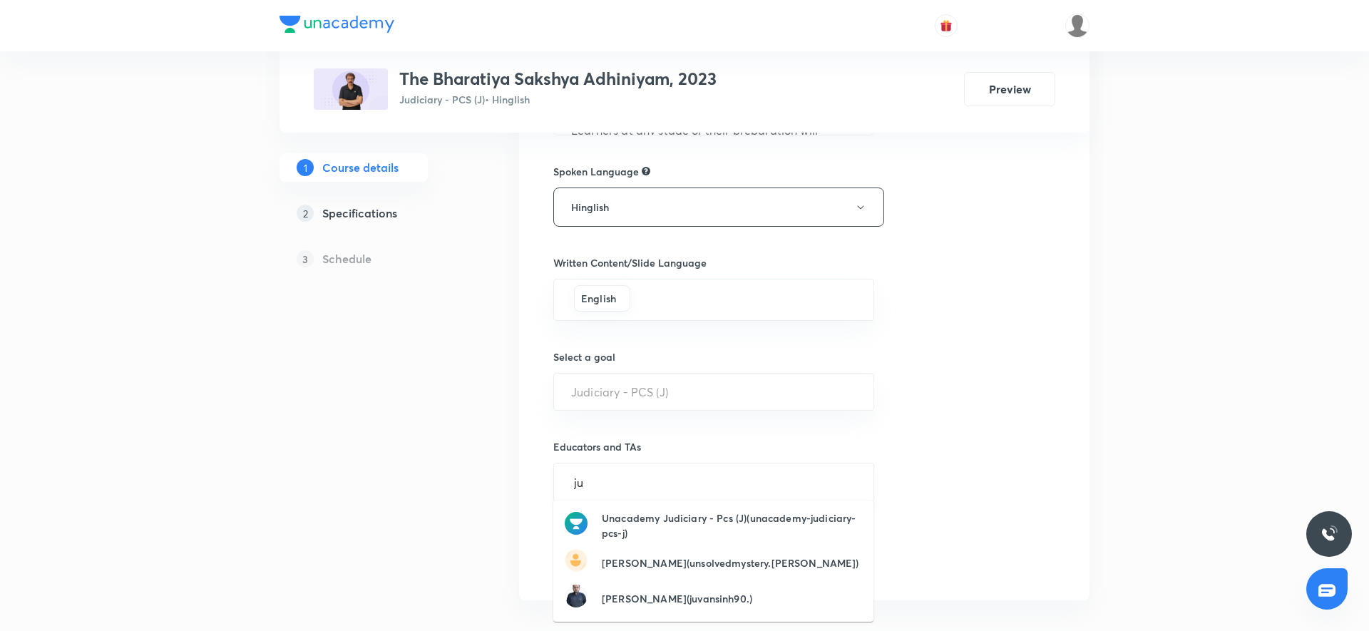
type input "j"
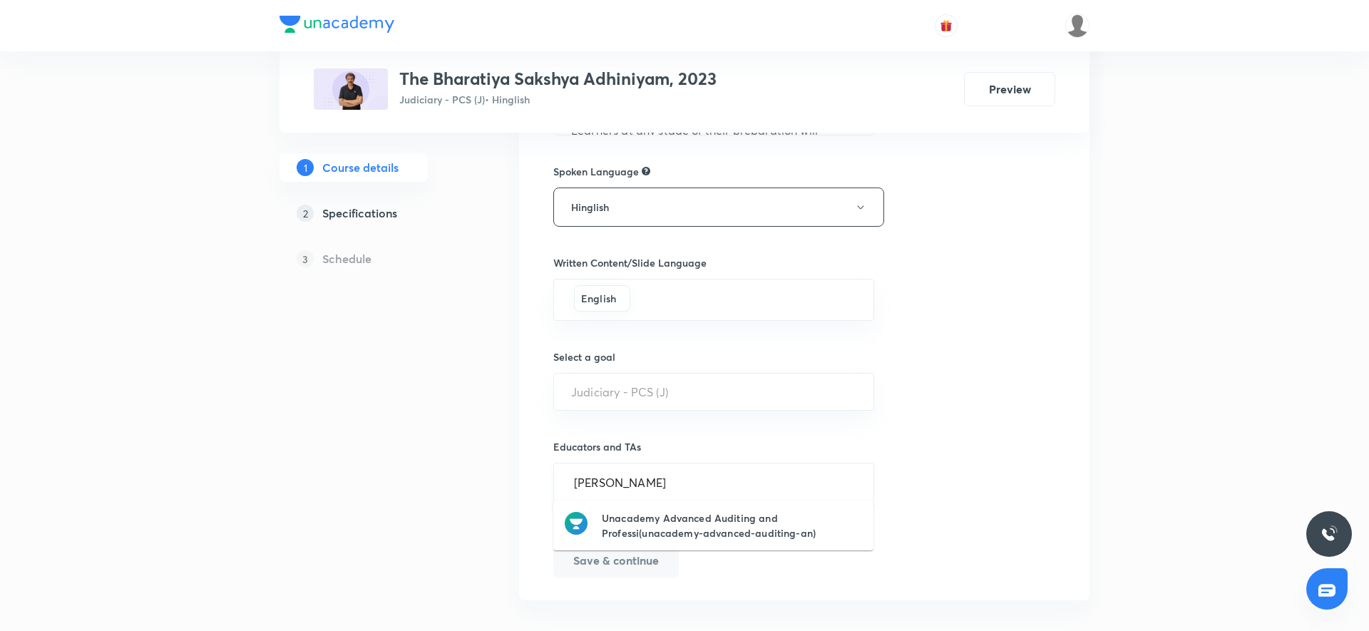
type input "[PERSON_NAME]"
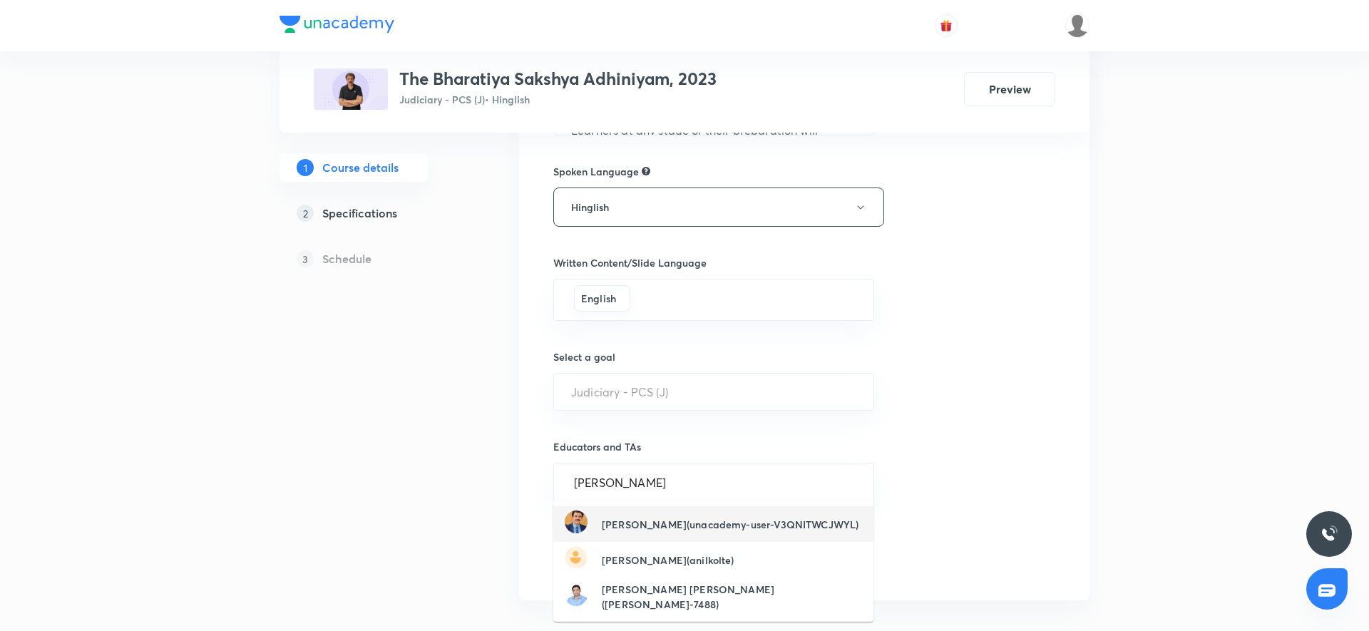
click at [760, 534] on div "Anil Khanna(unacademy-user-V3QNITWCJWYL)" at bounding box center [712, 524] width 294 height 27
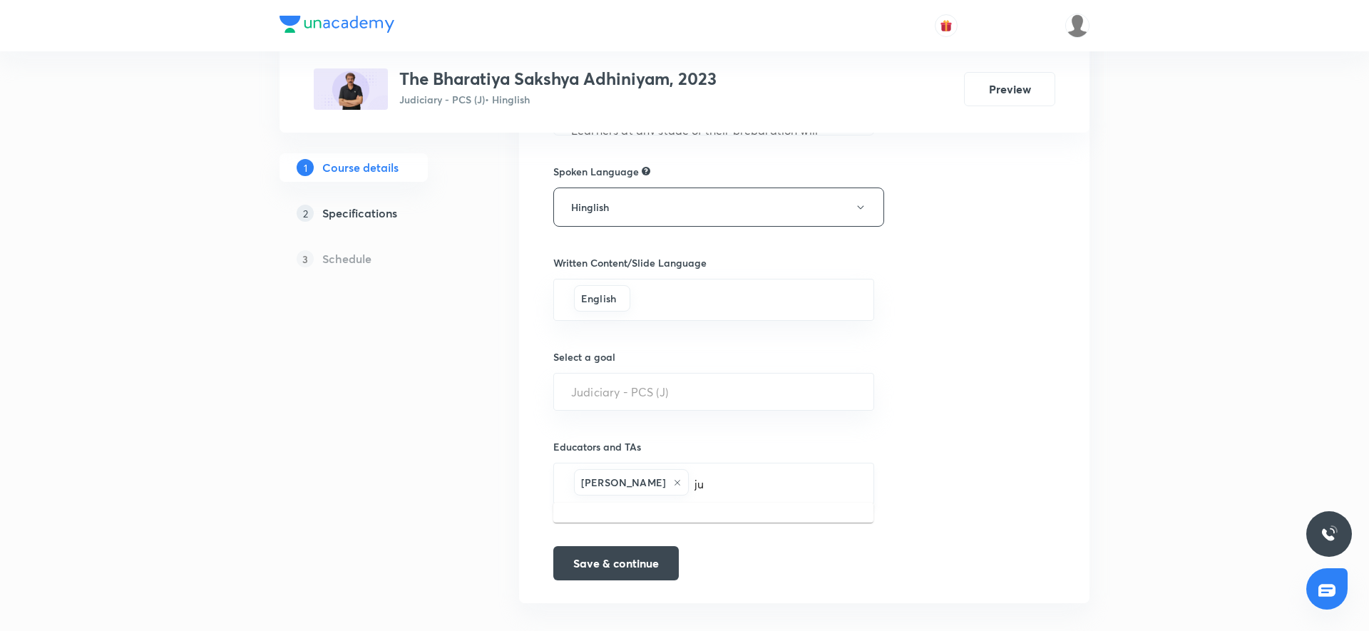
type input "j"
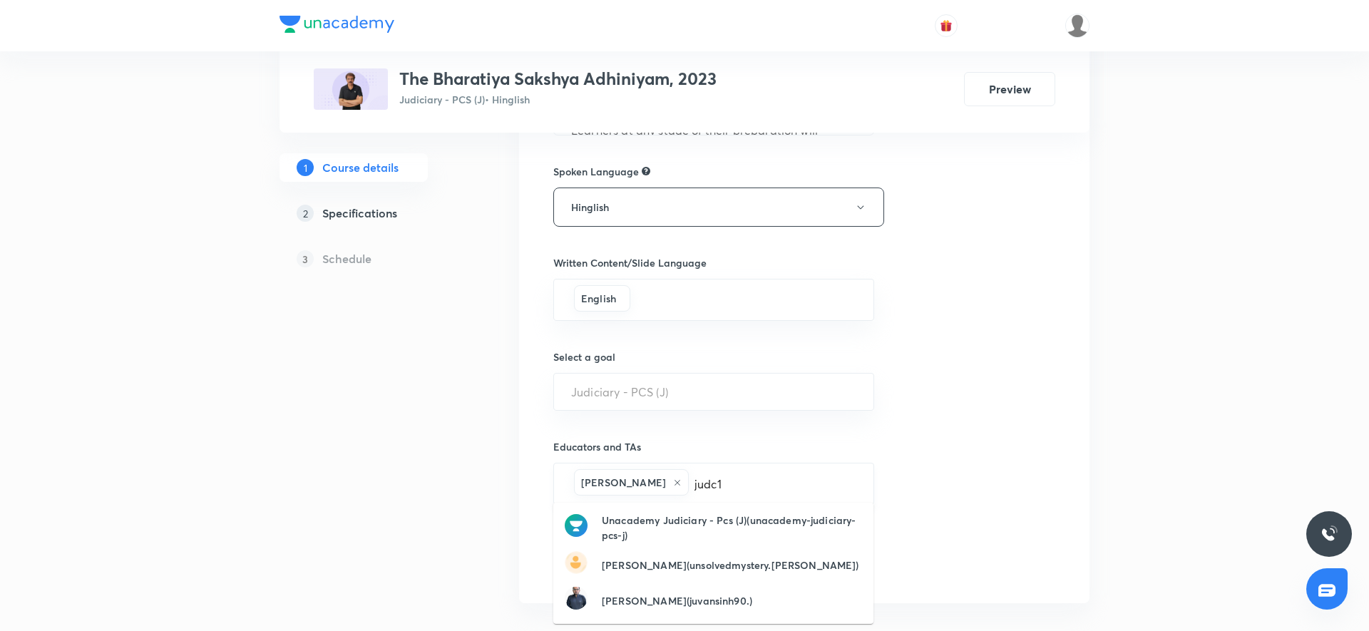
type input "judc17"
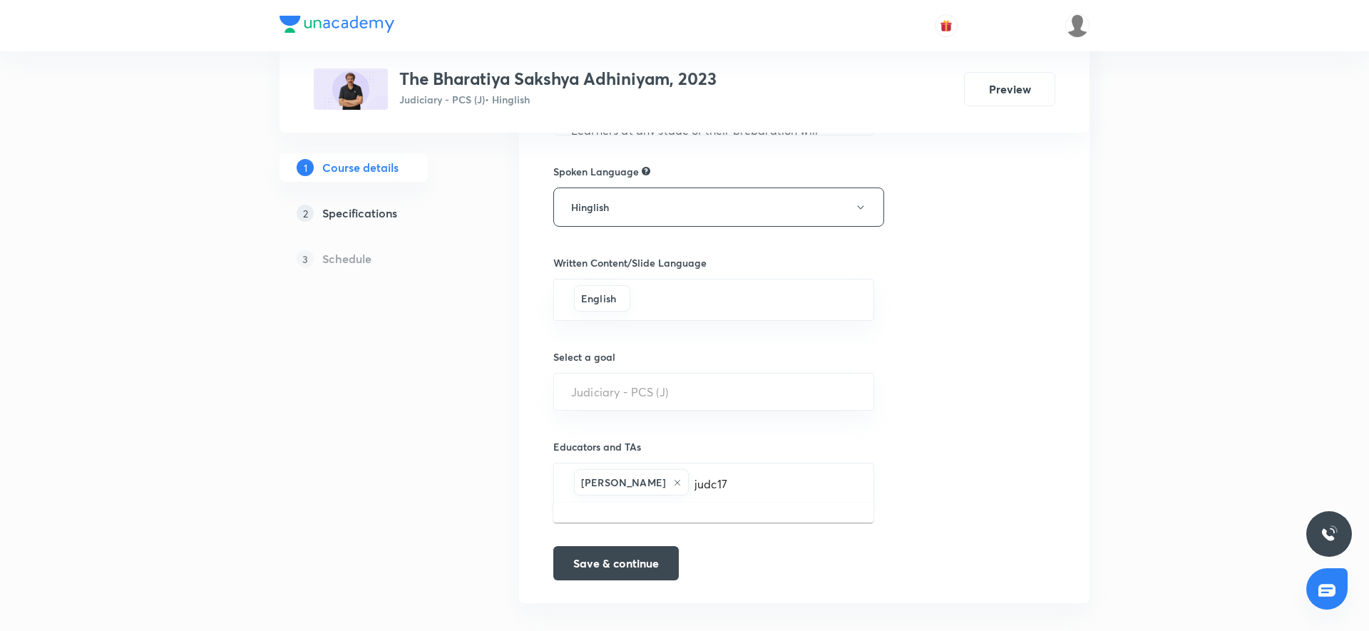
drag, startPoint x: 727, startPoint y: 480, endPoint x: 667, endPoint y: 484, distance: 60.0
click at [692, 484] on input "judc17" at bounding box center [774, 484] width 165 height 26
click at [1048, 481] on div "Course title 37/80 The Bharatiya Sakshya Adhiniyam, 2023 ​ Educator type Unacad…" at bounding box center [804, 34] width 502 height 1093
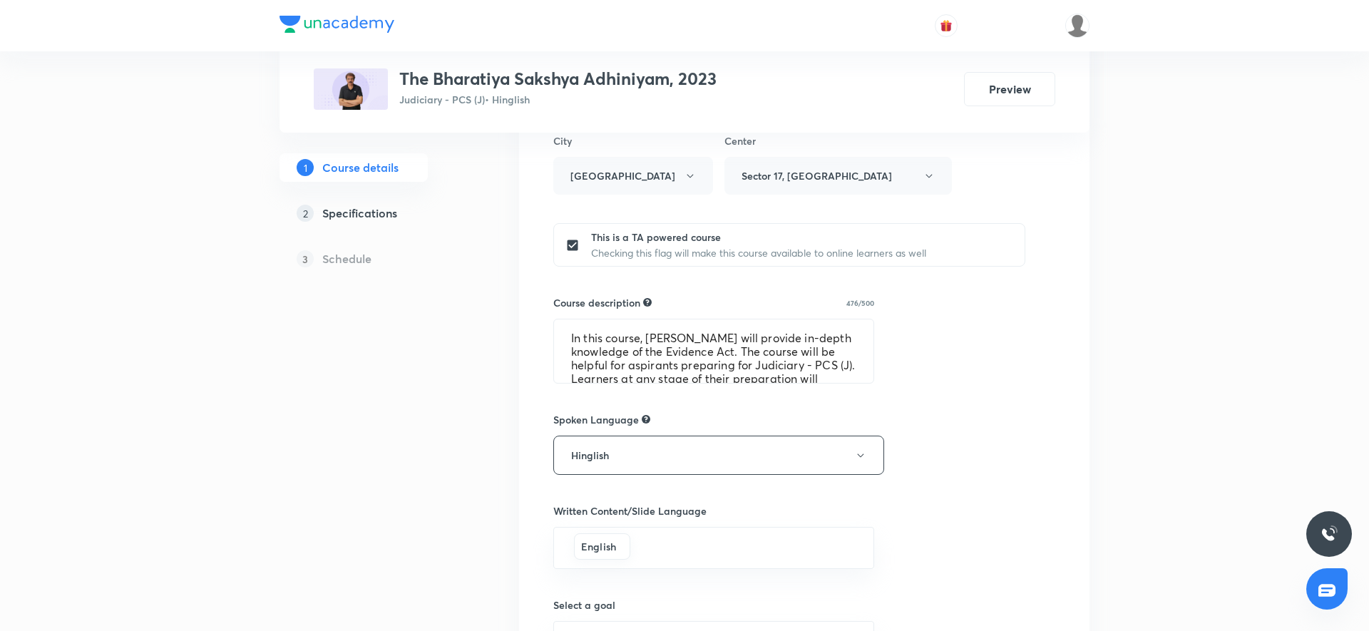
scroll to position [789, 0]
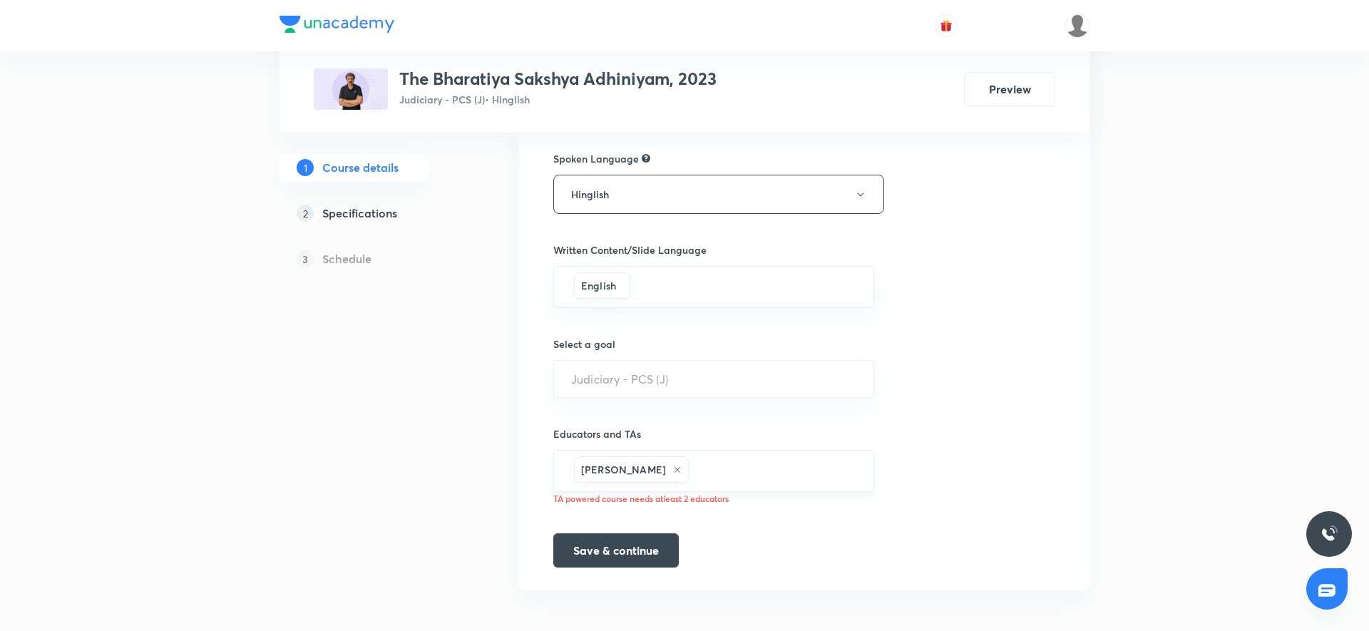
click at [711, 469] on input "text" at bounding box center [774, 471] width 165 height 26
type input "J"
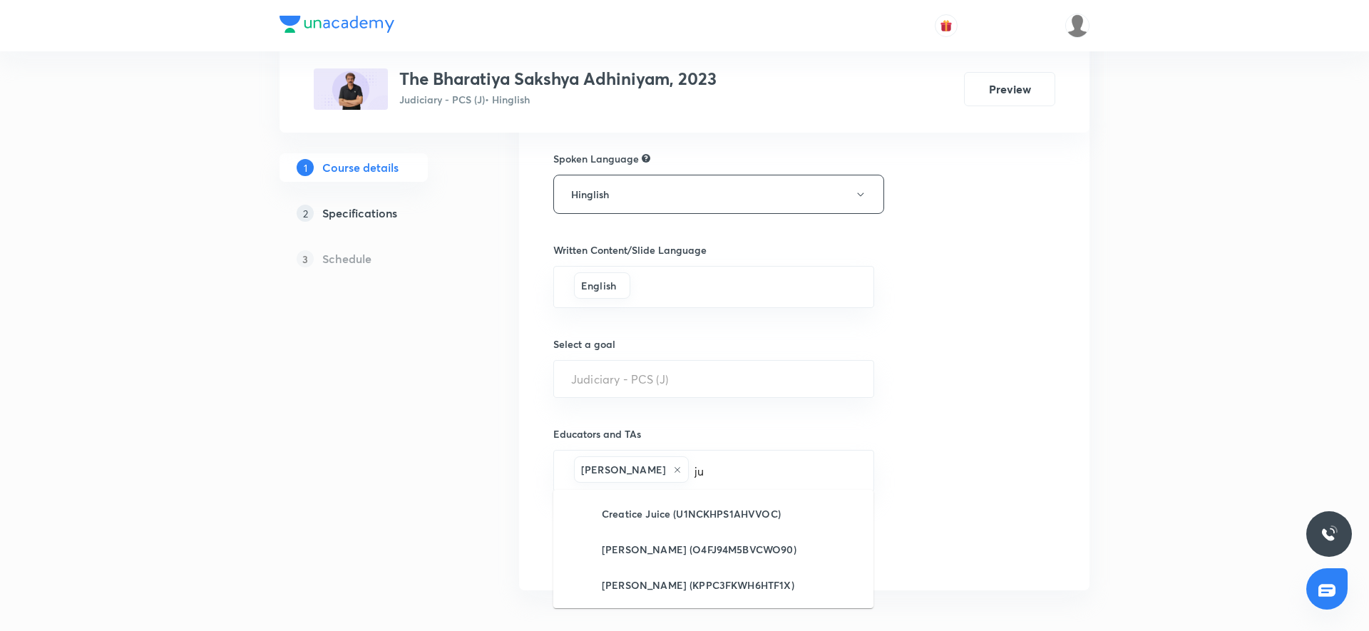
type input "j"
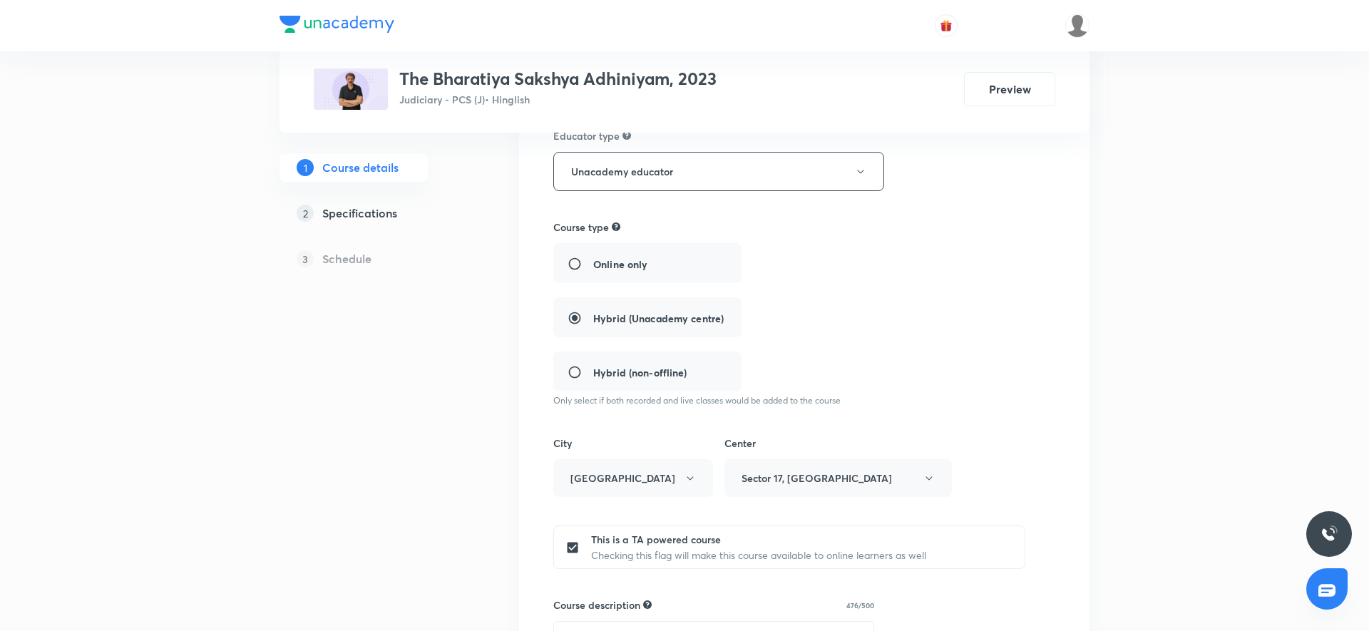
scroll to position [39, 0]
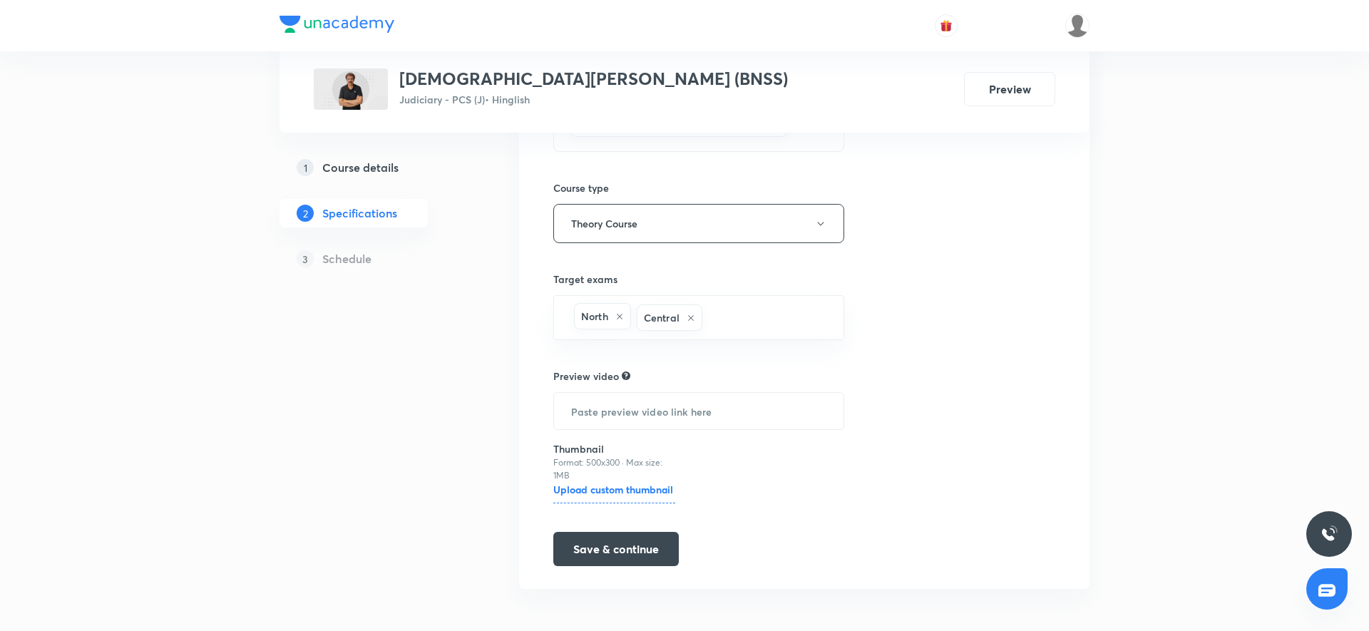
click at [341, 171] on h5 "Course details" at bounding box center [360, 167] width 76 height 17
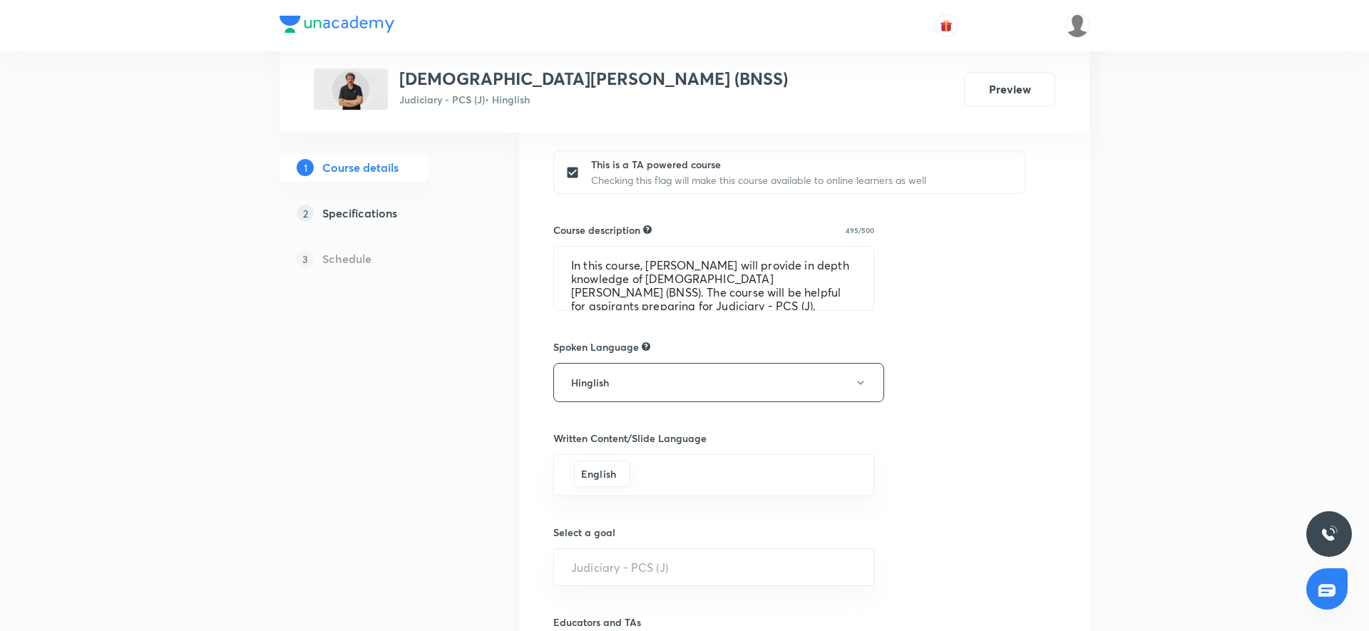
scroll to position [779, 0]
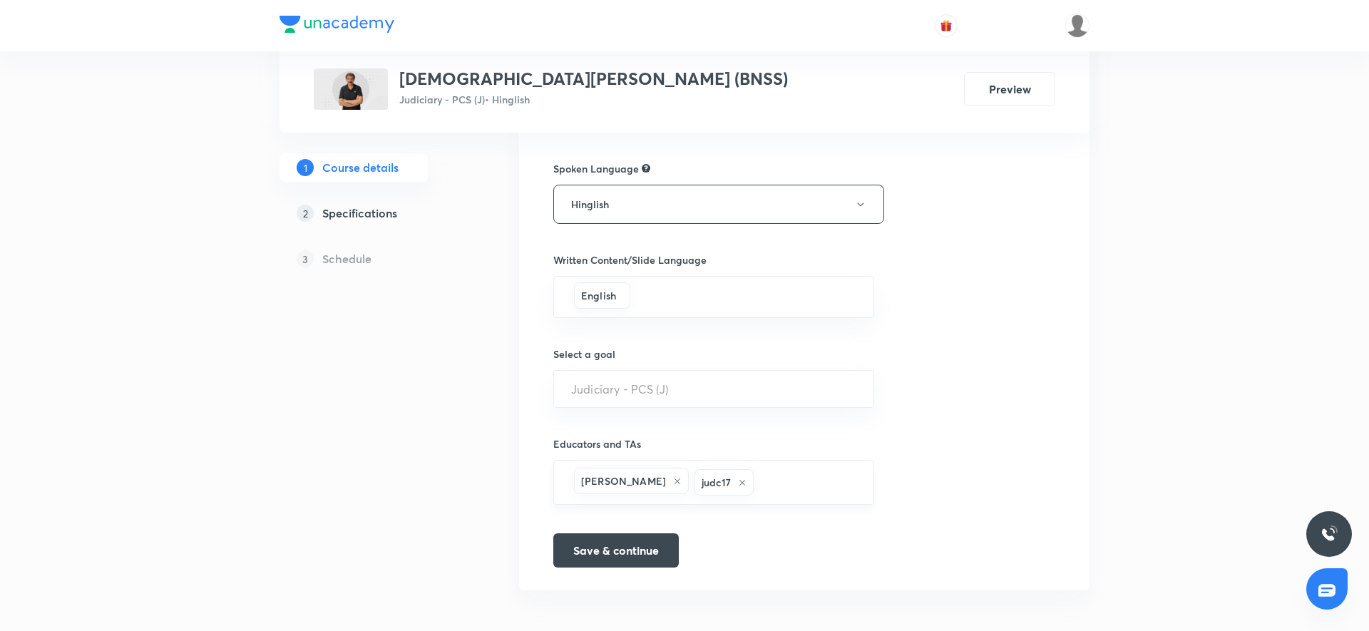
click at [702, 480] on h6 "judc17" at bounding box center [716, 482] width 29 height 15
click at [702, 483] on h6 "judc17" at bounding box center [716, 482] width 29 height 15
drag, startPoint x: 672, startPoint y: 486, endPoint x: 701, endPoint y: 486, distance: 29.2
click at [701, 486] on div "judc17" at bounding box center [724, 482] width 59 height 26
click at [761, 483] on input "text" at bounding box center [807, 482] width 100 height 26
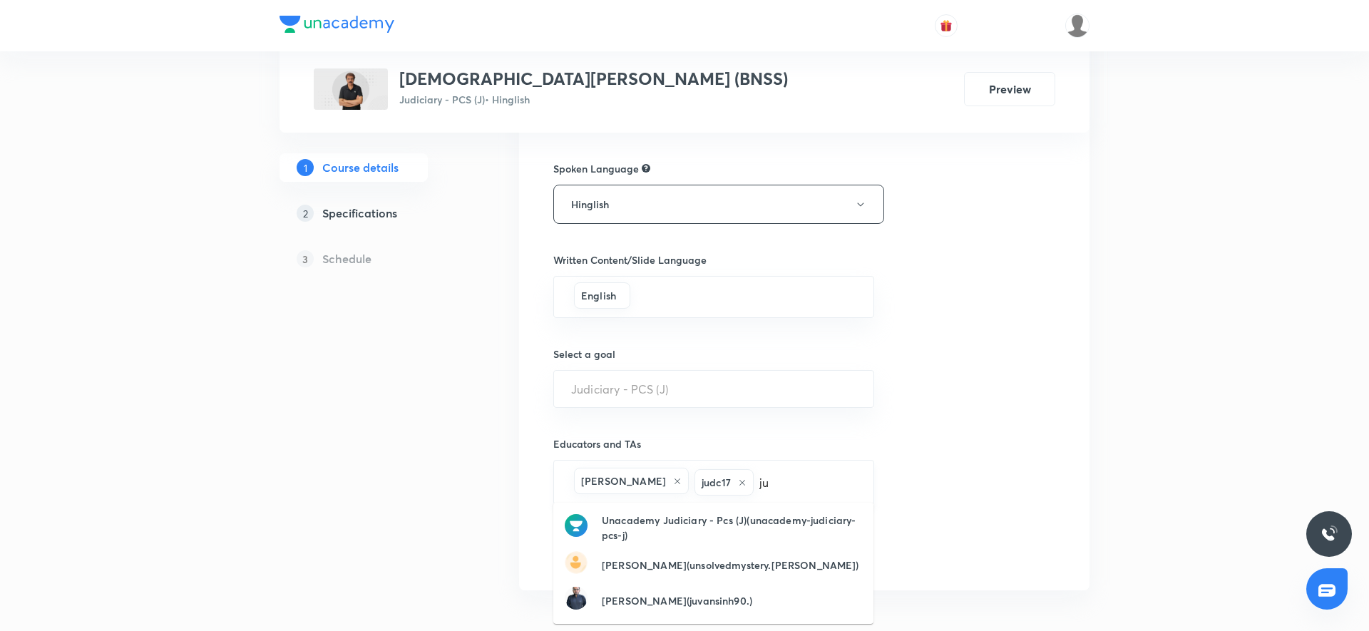
type input "j"
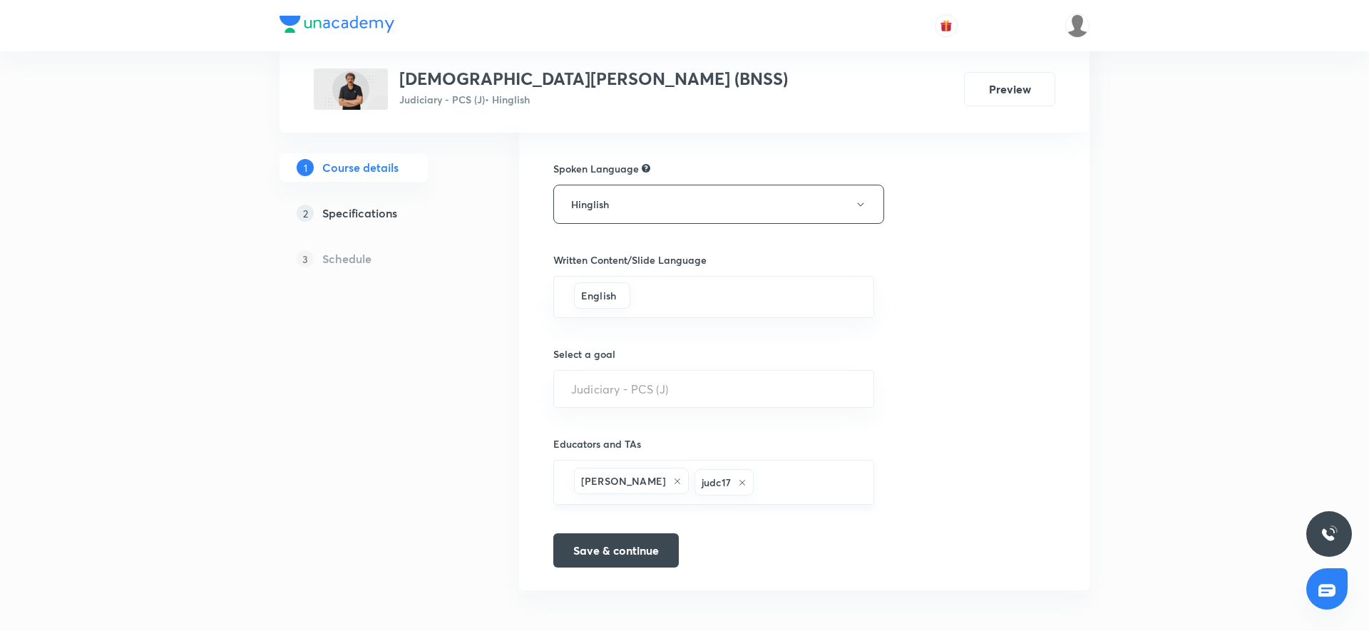
click at [695, 489] on div "judc17" at bounding box center [724, 482] width 59 height 26
click at [702, 475] on h6 "judc17" at bounding box center [716, 482] width 29 height 15
click at [831, 446] on h6 "Educators and TAs" at bounding box center [713, 443] width 321 height 15
click at [916, 409] on div "Course title 41/80 Bharatiya Nagarik Suraksha Sanhita (BNSS) ​ Educator type Un…" at bounding box center [804, 26] width 502 height 1083
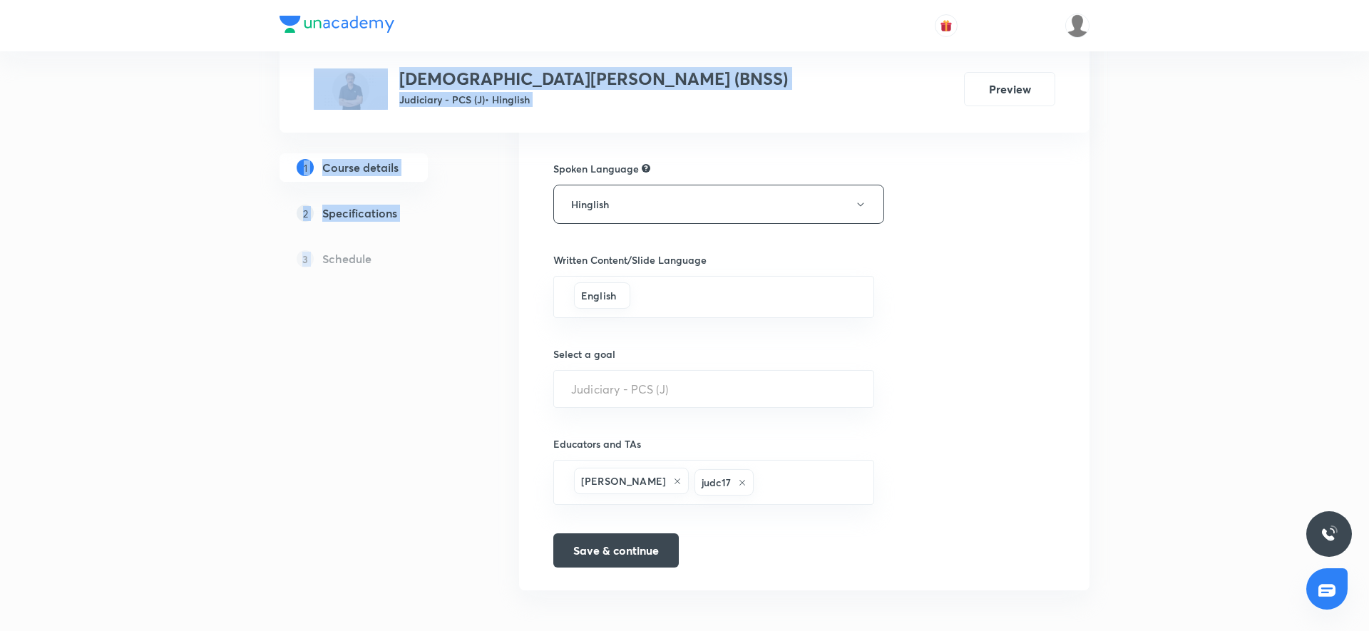
drag, startPoint x: 272, startPoint y: 50, endPoint x: 272, endPoint y: 62, distance: 12.1
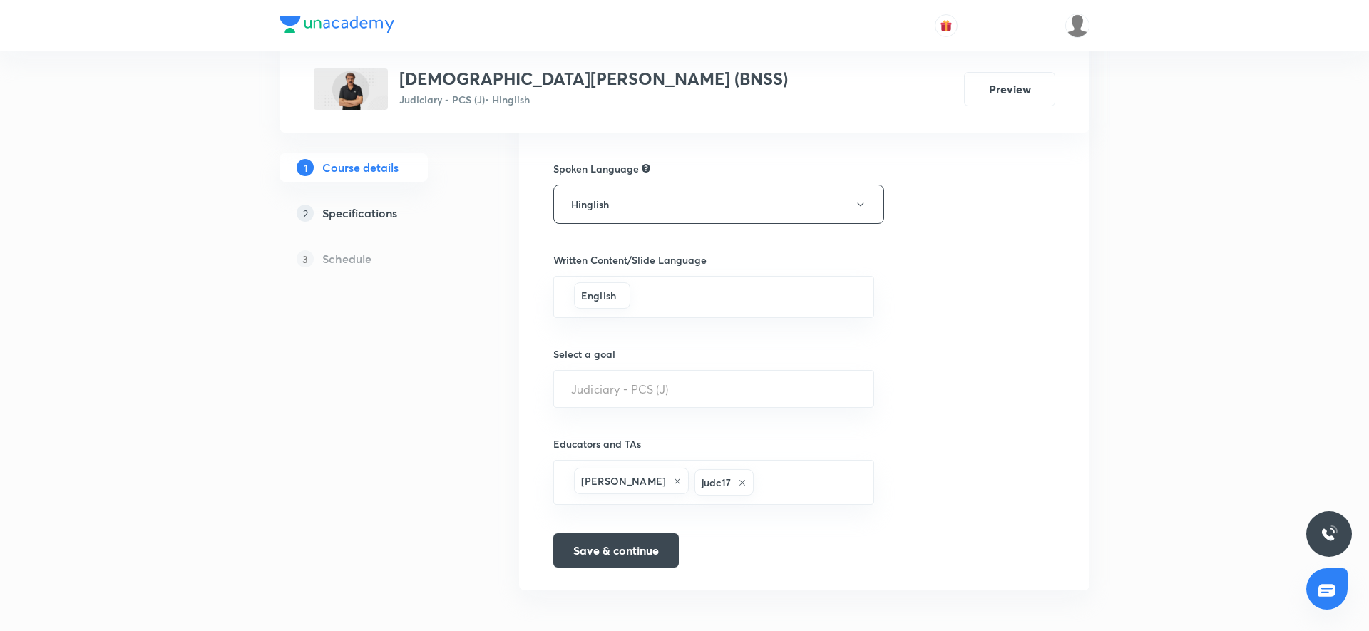
click at [310, 384] on div "1 Course details 2 Specifications 3 Schedule" at bounding box center [377, 36] width 194 height 1148
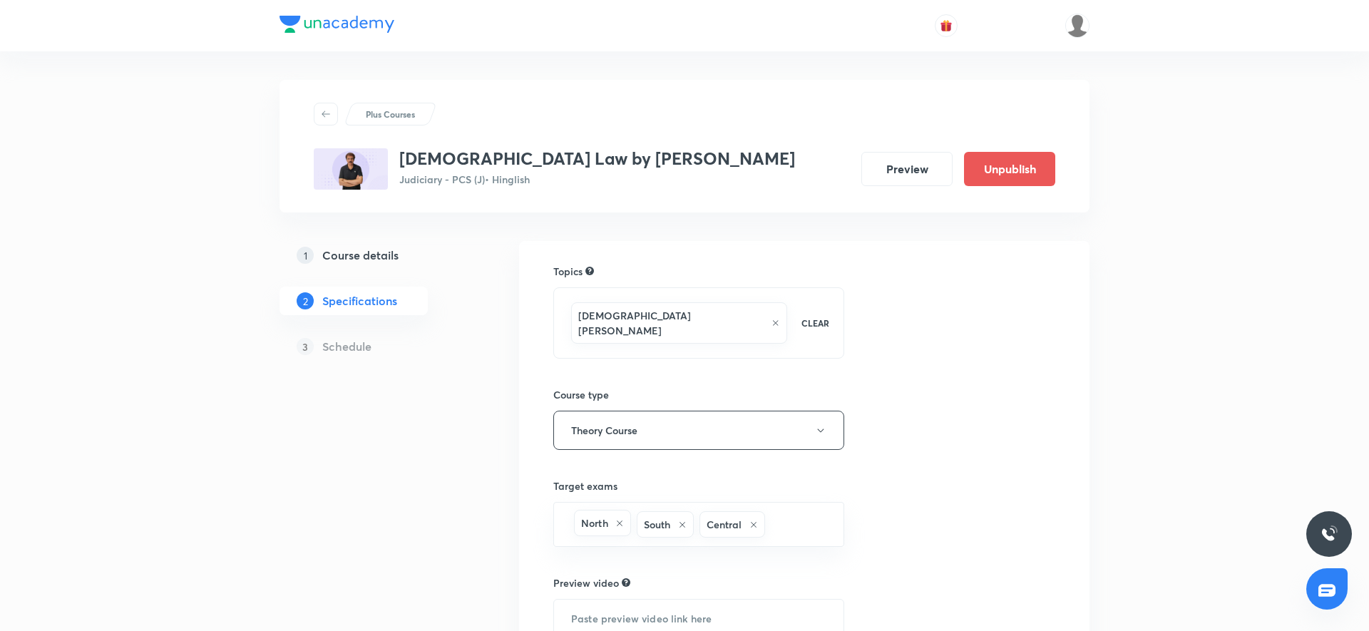
click at [336, 252] on h5 "Course details" at bounding box center [360, 255] width 76 height 17
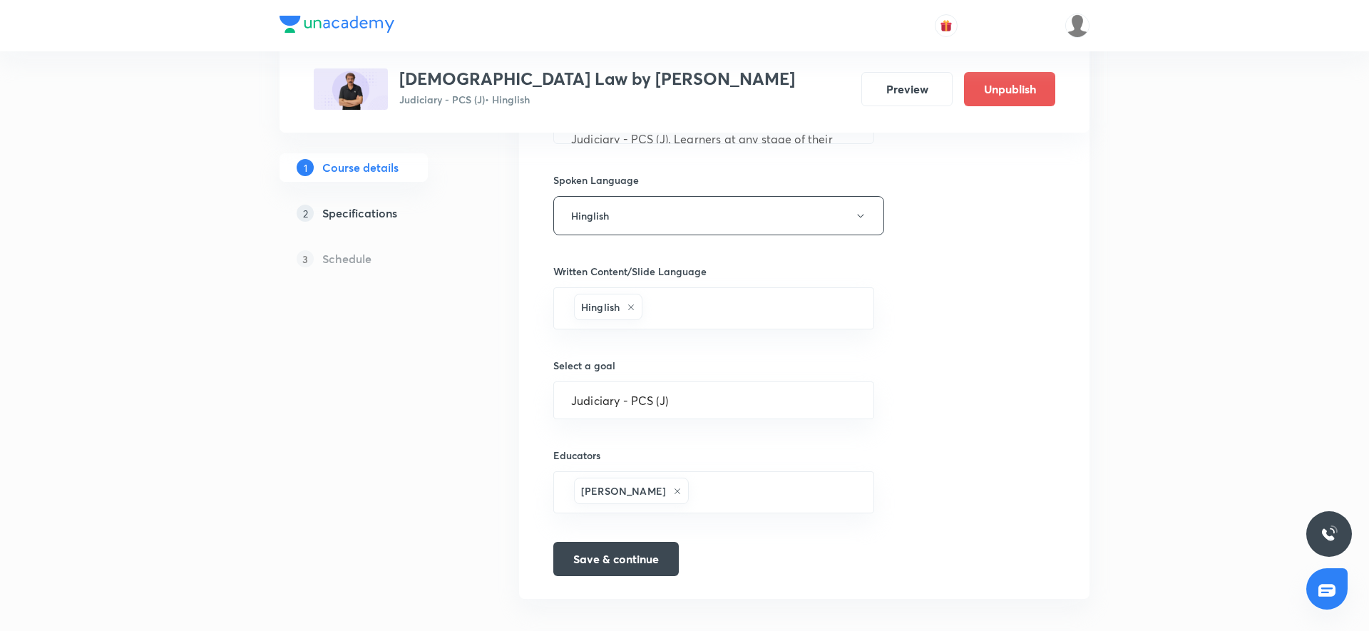
scroll to position [776, 0]
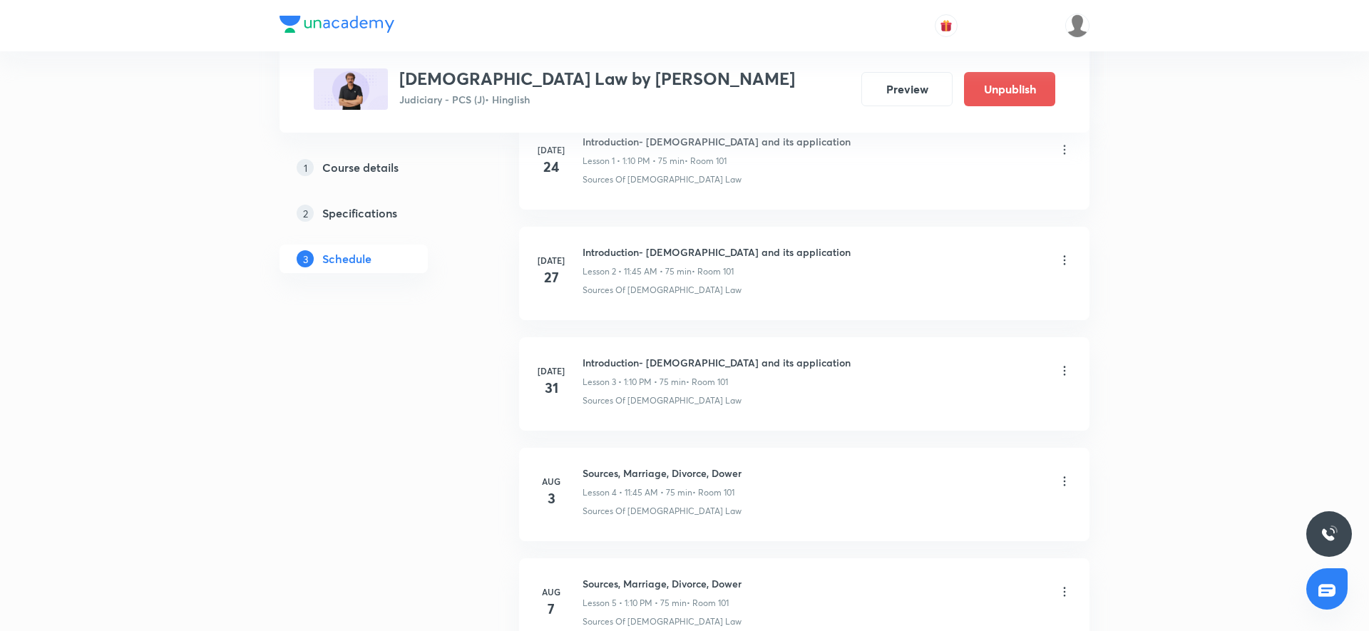
scroll to position [909, 0]
click at [365, 169] on h5 "Course details" at bounding box center [360, 167] width 76 height 17
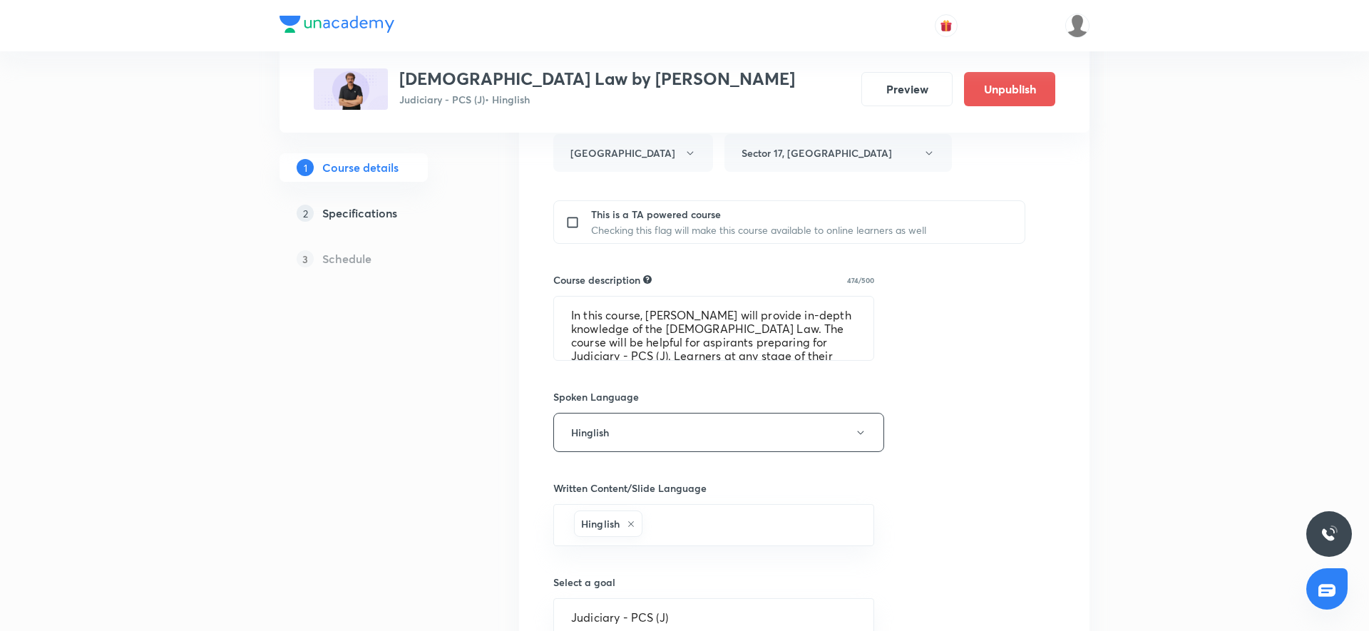
scroll to position [776, 0]
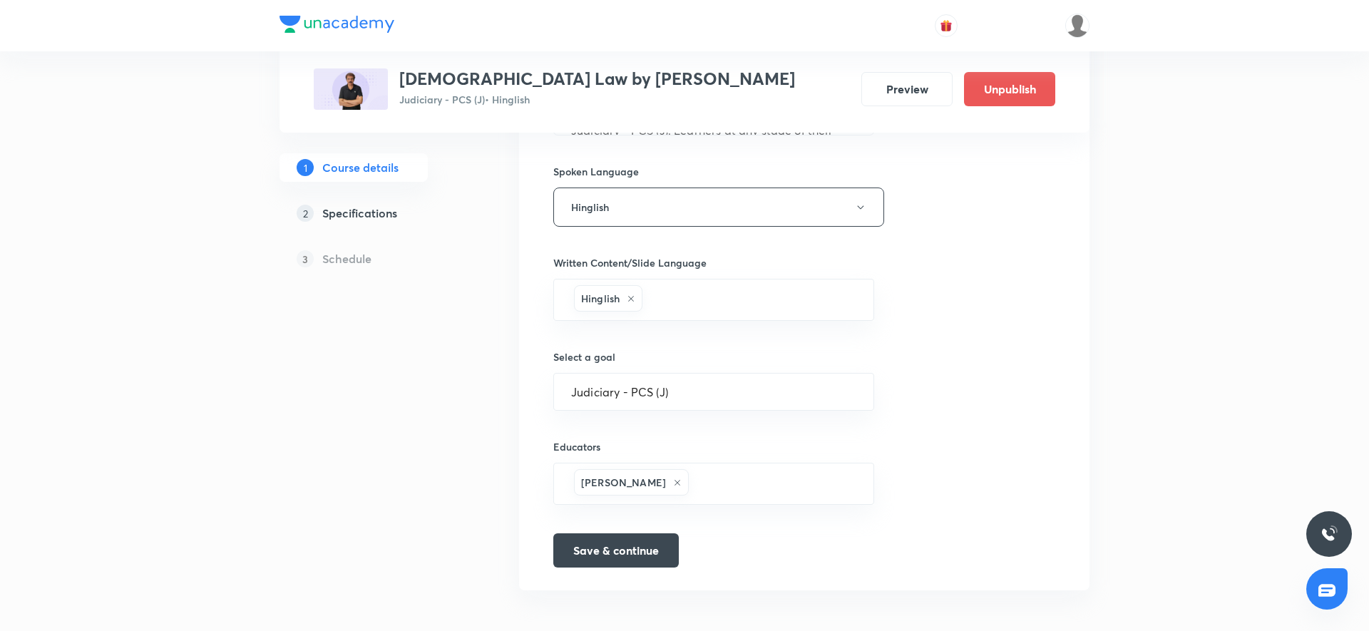
click at [434, 338] on div "1 Course details 2 Specifications 3 Schedule" at bounding box center [377, 37] width 194 height 1145
click at [692, 471] on input "text" at bounding box center [774, 484] width 165 height 26
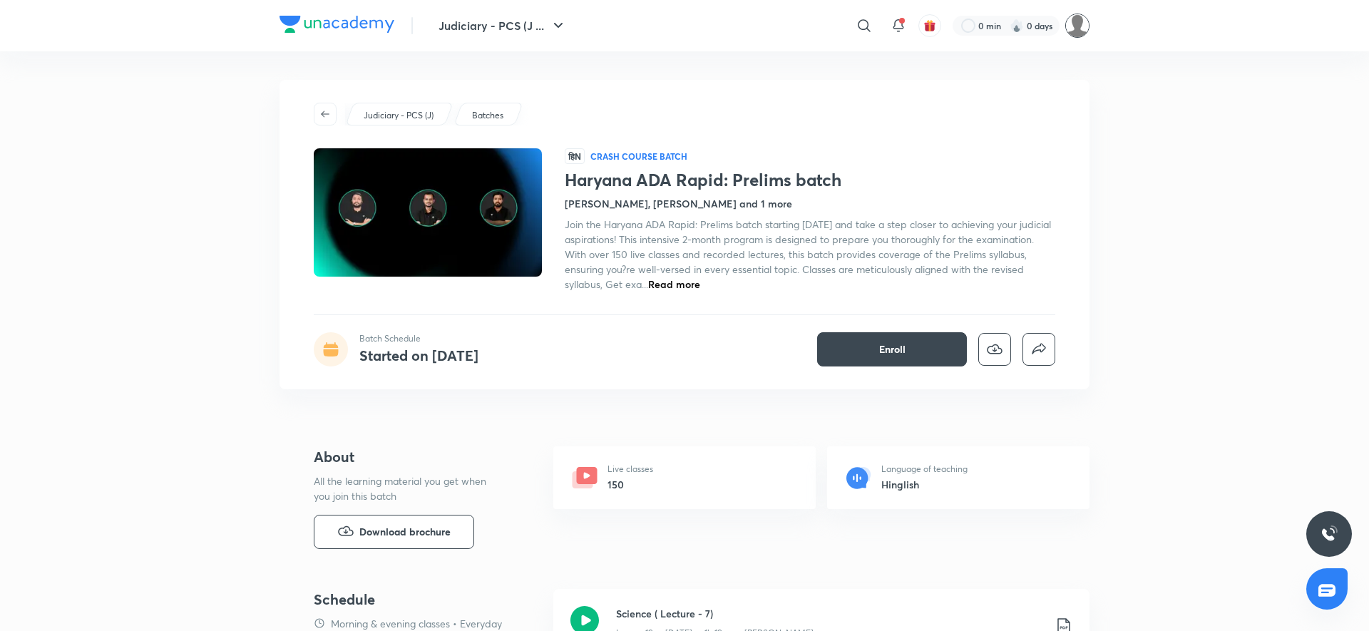
click at [1082, 32] on img at bounding box center [1078, 26] width 24 height 24
